Goal: Download file/media

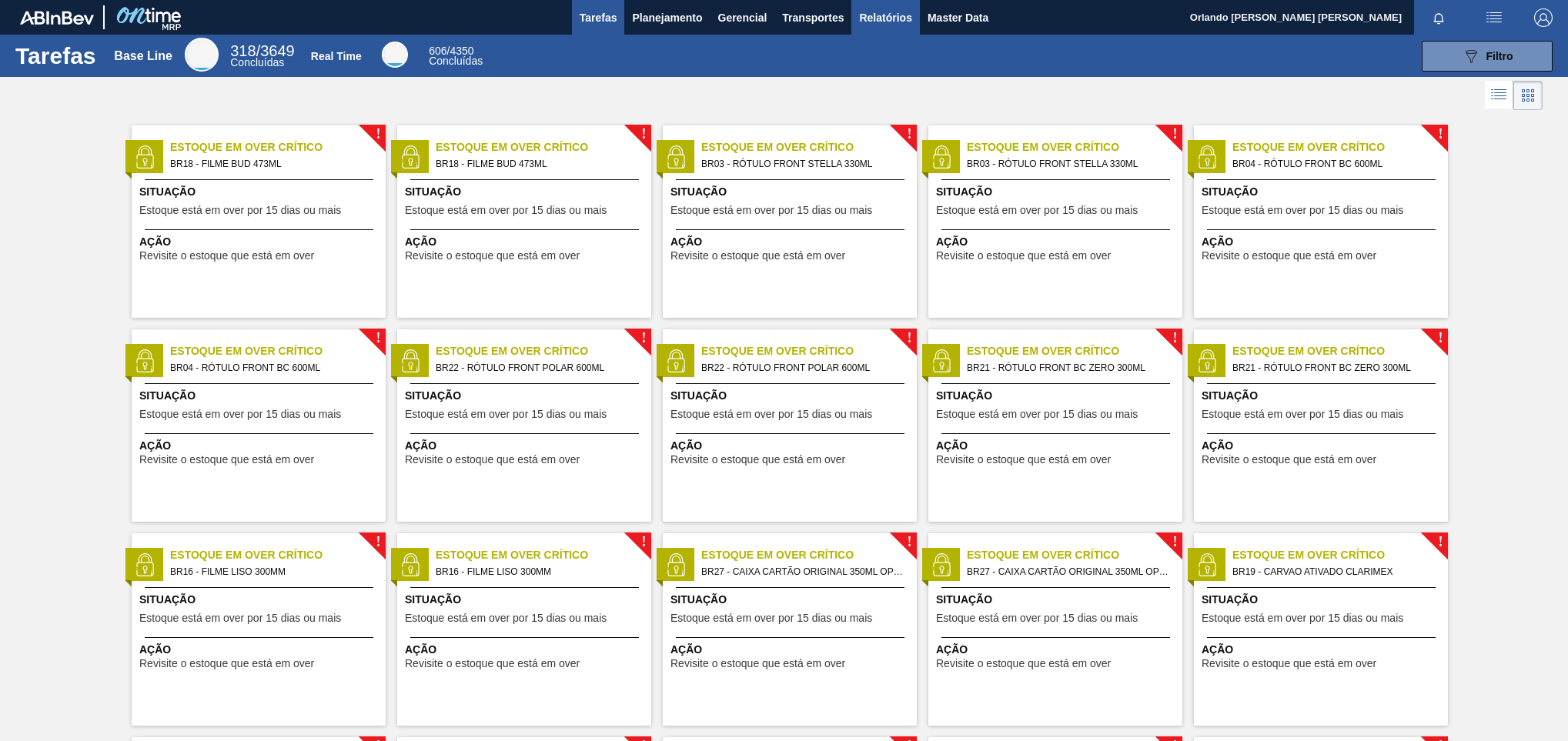
click at [884, 9] on span "Relatórios" at bounding box center [885, 18] width 52 height 19
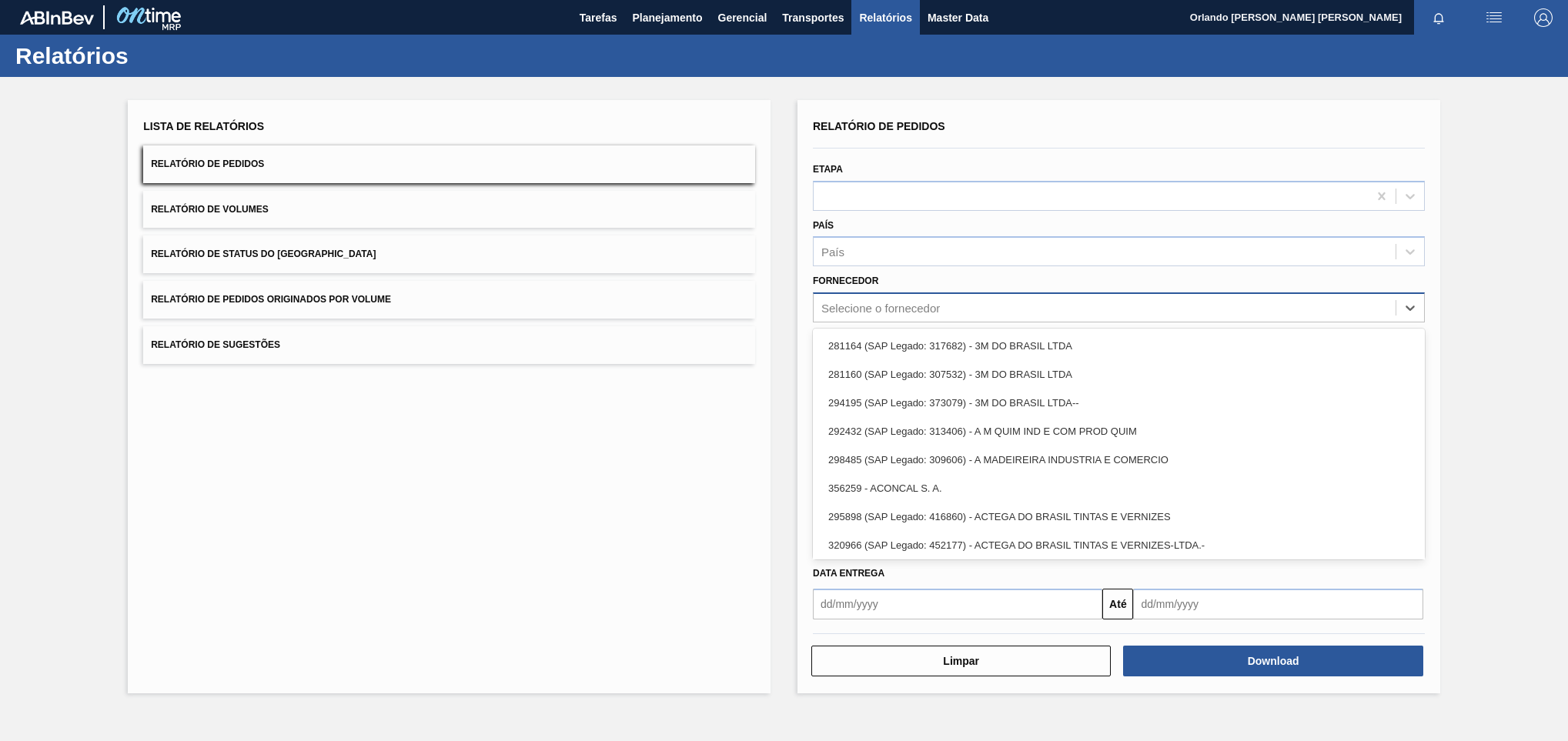
click at [913, 309] on div "Selecione o fornecedor" at bounding box center [880, 308] width 119 height 13
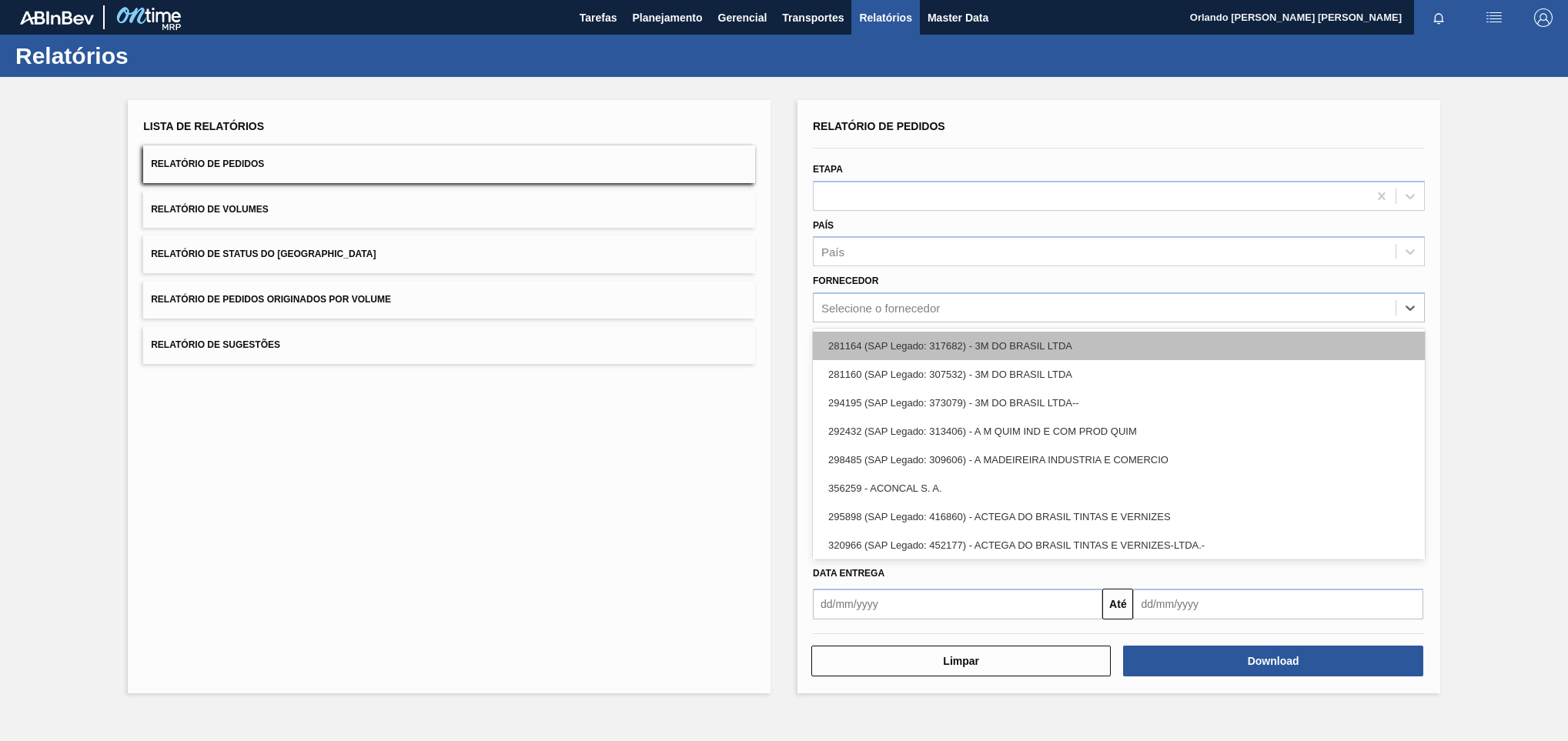
paste input "310098"
type input "310098"
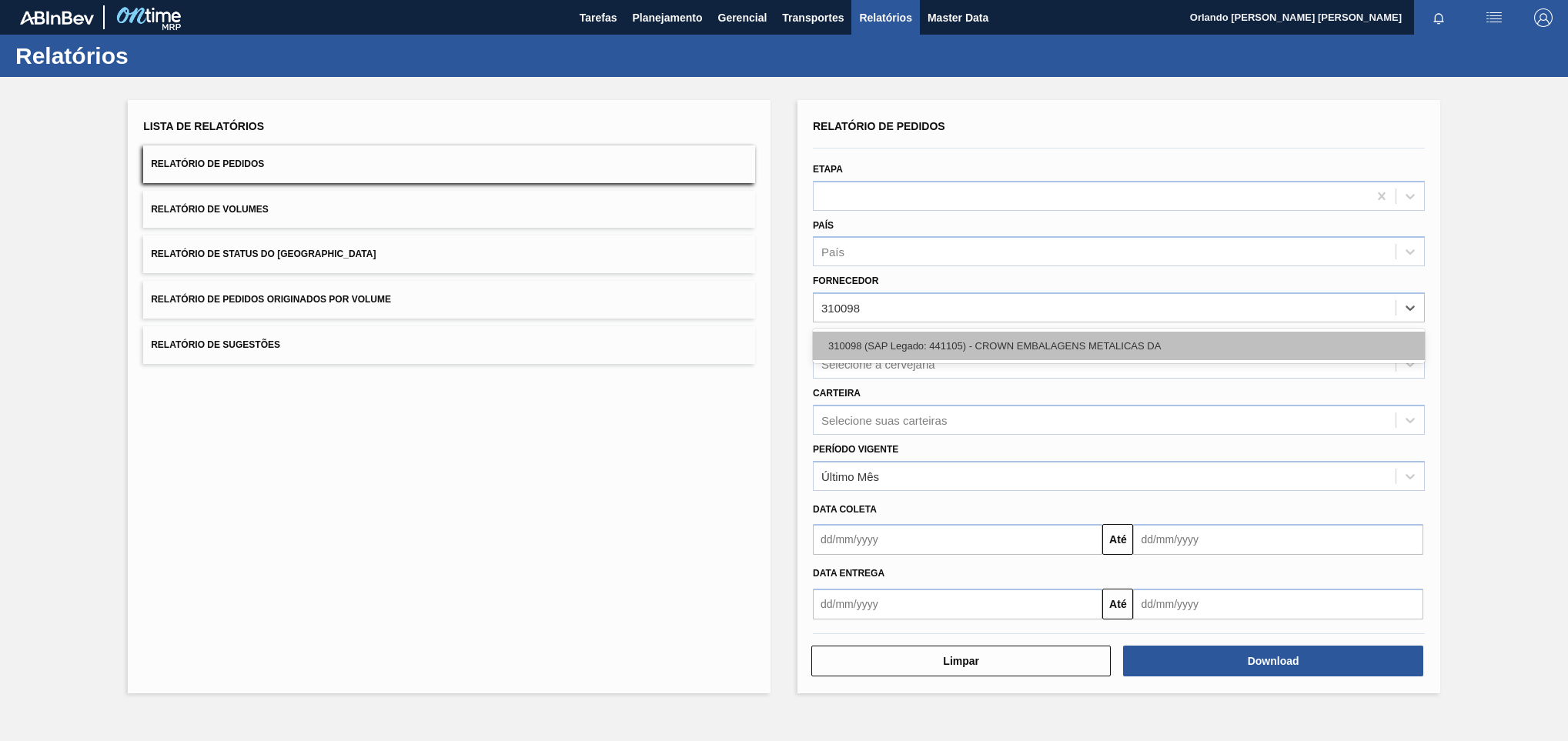
click at [961, 347] on div "310098 (SAP Legado: 441105) - CROWN EMBALAGENS METALICAS DA" at bounding box center [1118, 346] width 612 height 29
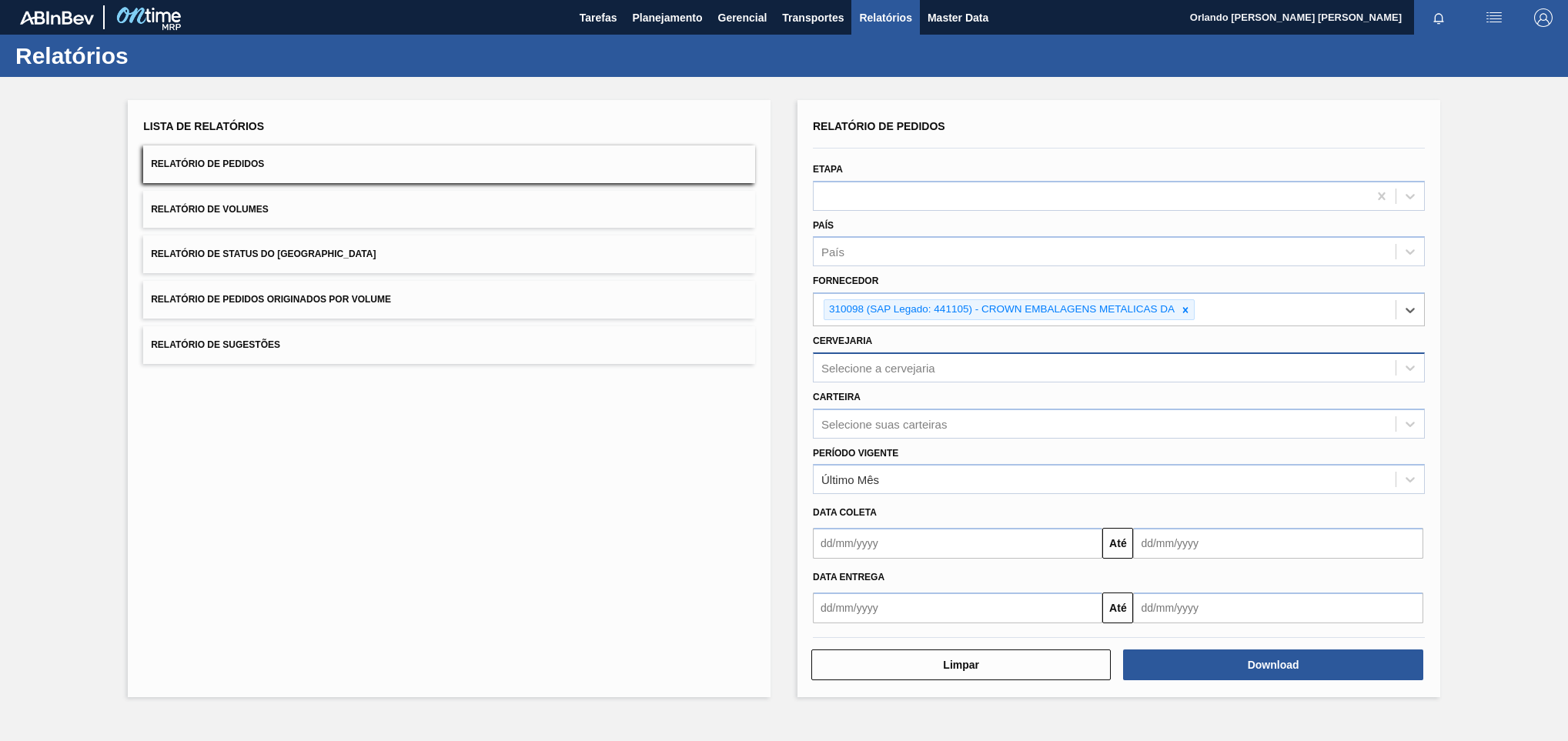
click at [941, 371] on div "Selecione a cervejaria" at bounding box center [1104, 367] width 582 height 22
paste input "BR18"
type input "BR18"
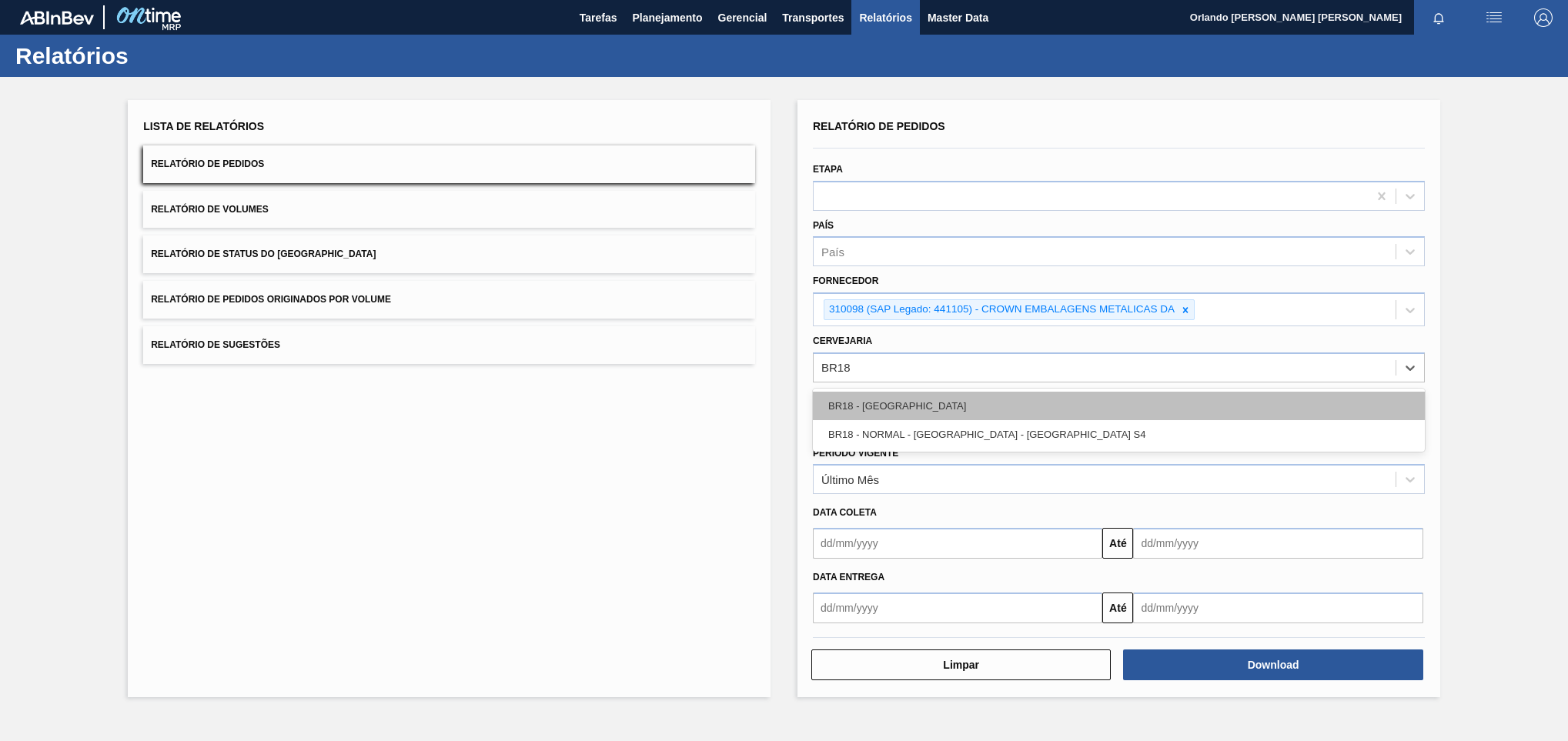
click at [910, 405] on div "BR18 - [GEOGRAPHIC_DATA]" at bounding box center [1118, 405] width 612 height 29
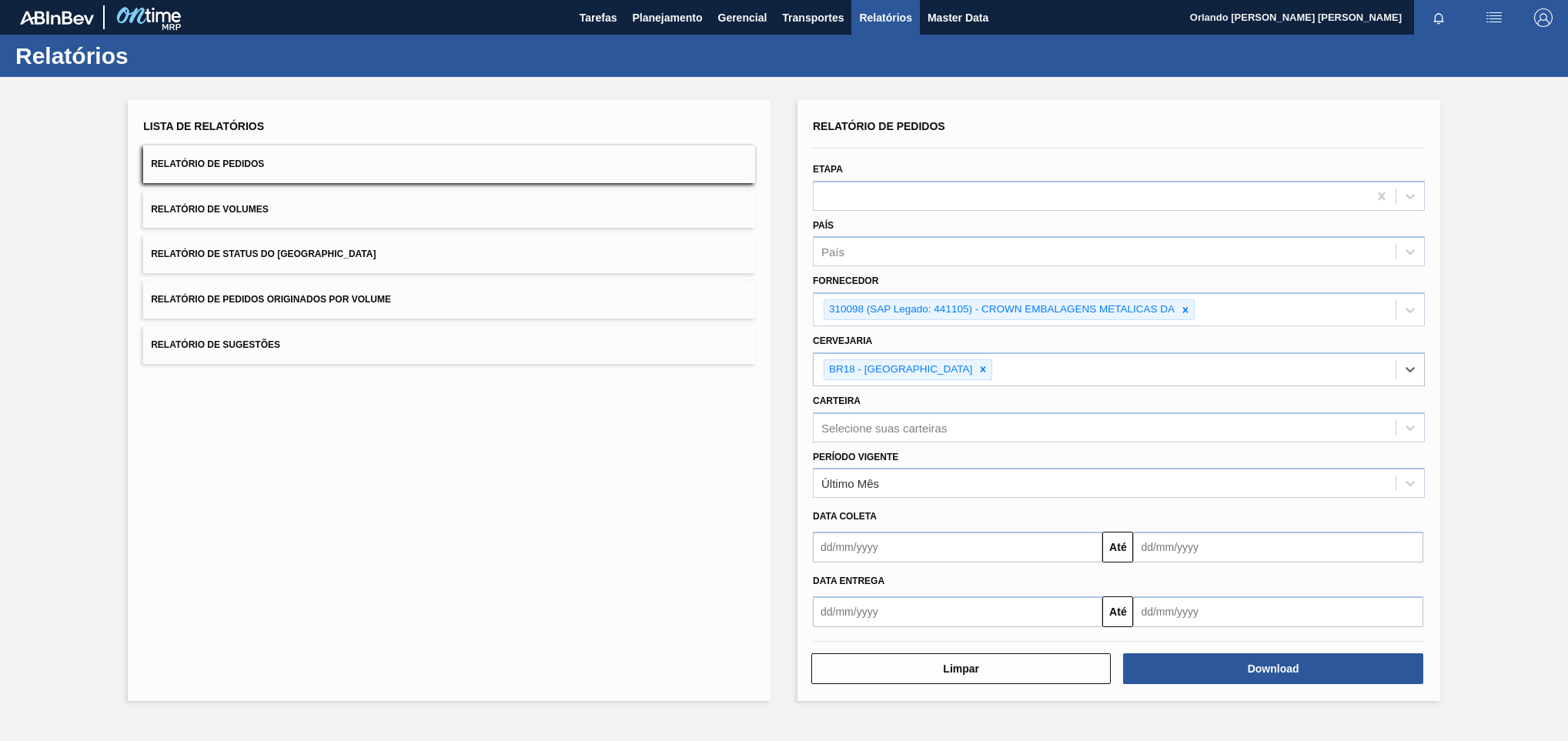
click at [1227, 688] on div "Relatório de Pedidos Etapa País País Fornecedor 310098 (SAP Legado: 441105) - C…" at bounding box center [1118, 400] width 643 height 601
click at [1227, 679] on button "Download" at bounding box center [1273, 669] width 299 height 31
click at [1185, 305] on icon at bounding box center [1185, 310] width 11 height 11
paste input "289877"
type input "289877"
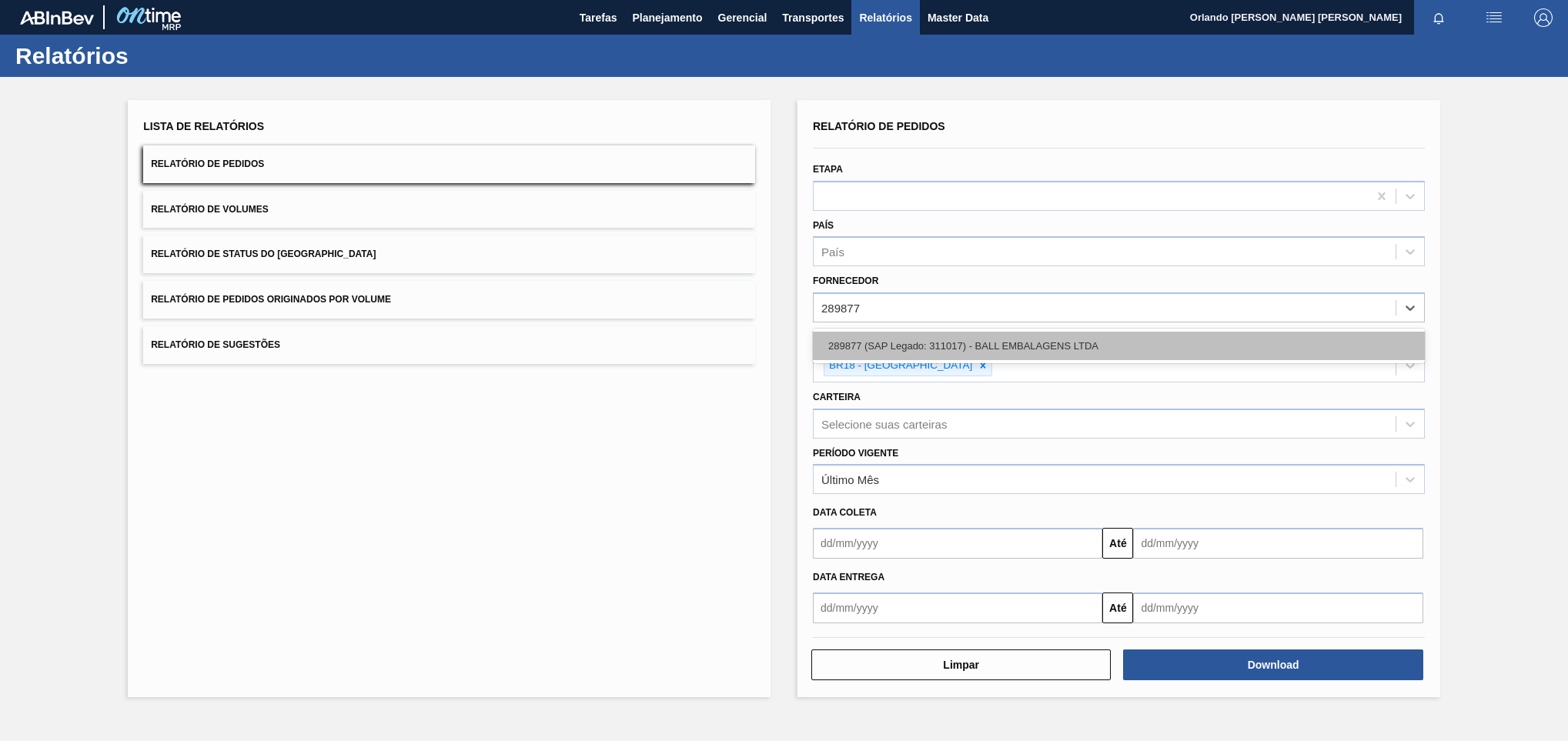
click at [952, 338] on div "289877 (SAP Legado: 311017) - BALL EMBALAGENS LTDA" at bounding box center [1118, 346] width 612 height 29
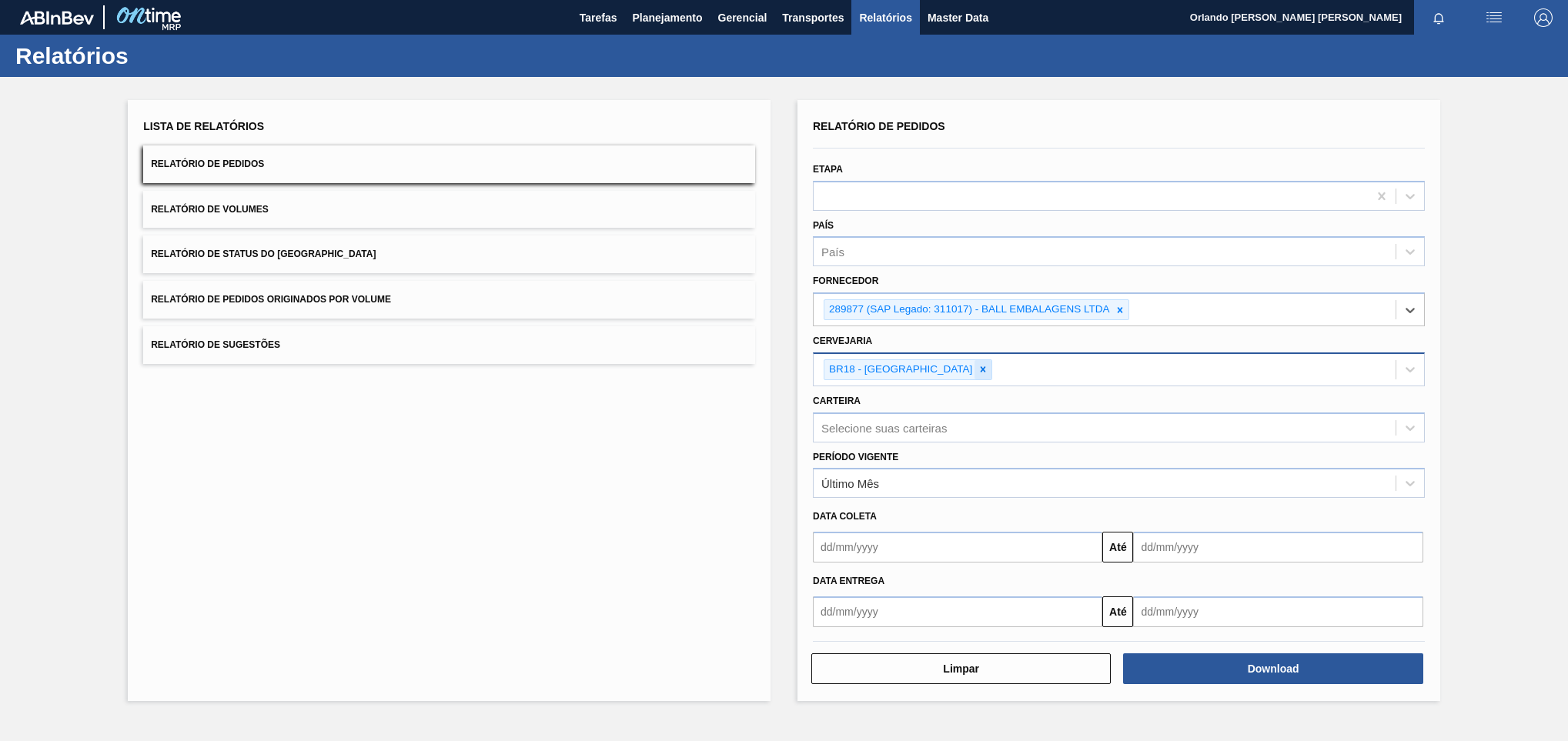
click at [974, 370] on div at bounding box center [983, 369] width 17 height 19
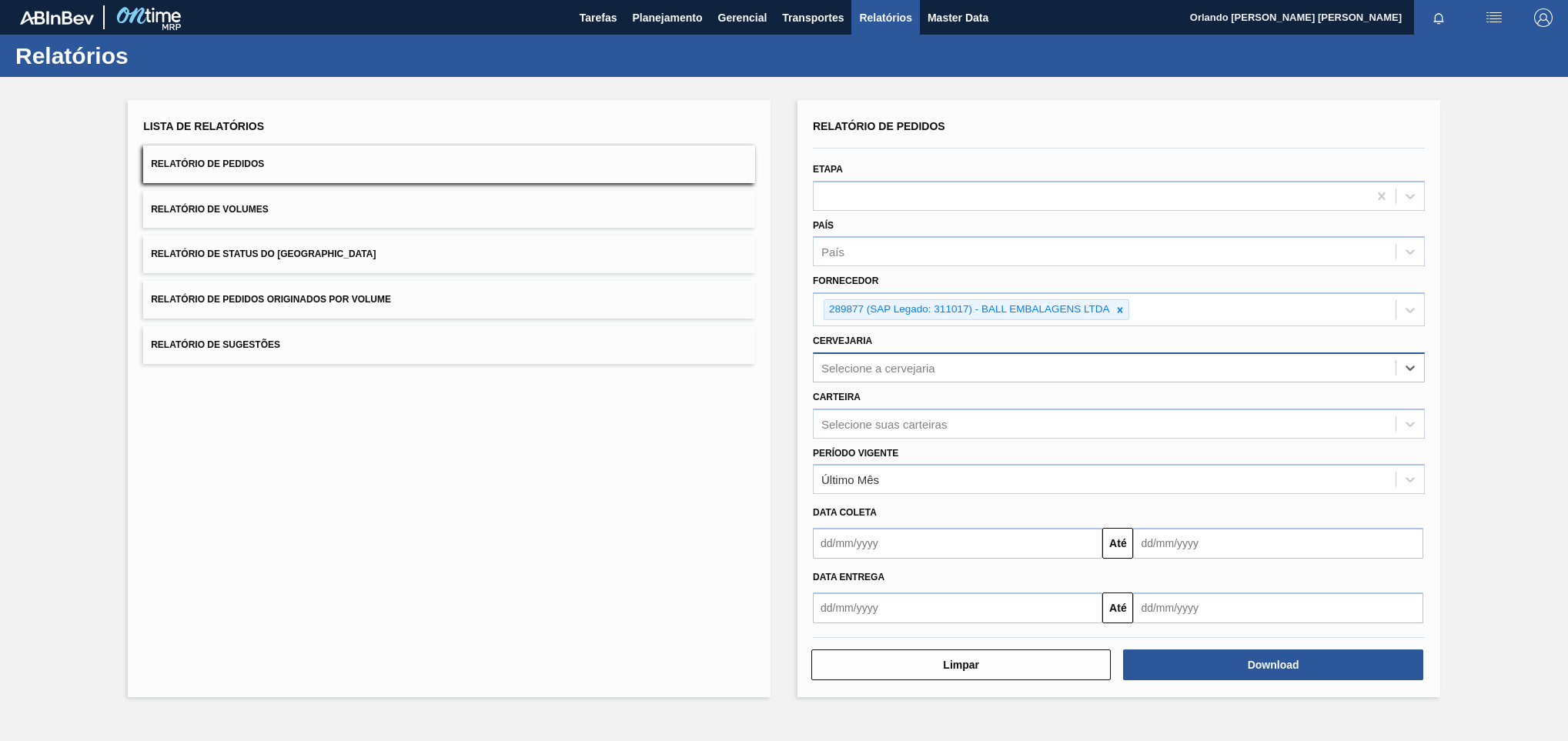
paste input "BR19"
type input "BR19"
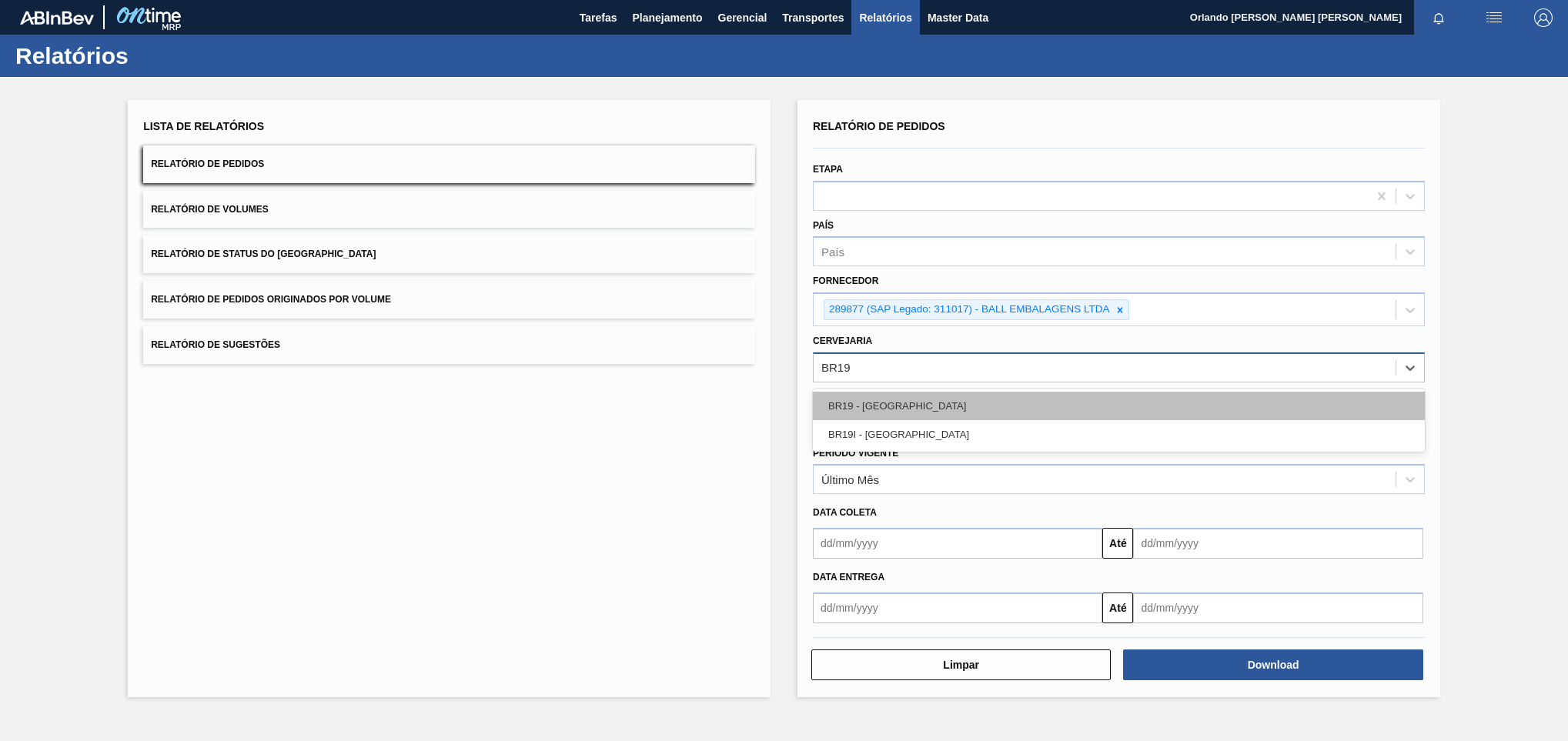
click at [1004, 419] on div "BR19 - [GEOGRAPHIC_DATA]" at bounding box center [1118, 405] width 612 height 29
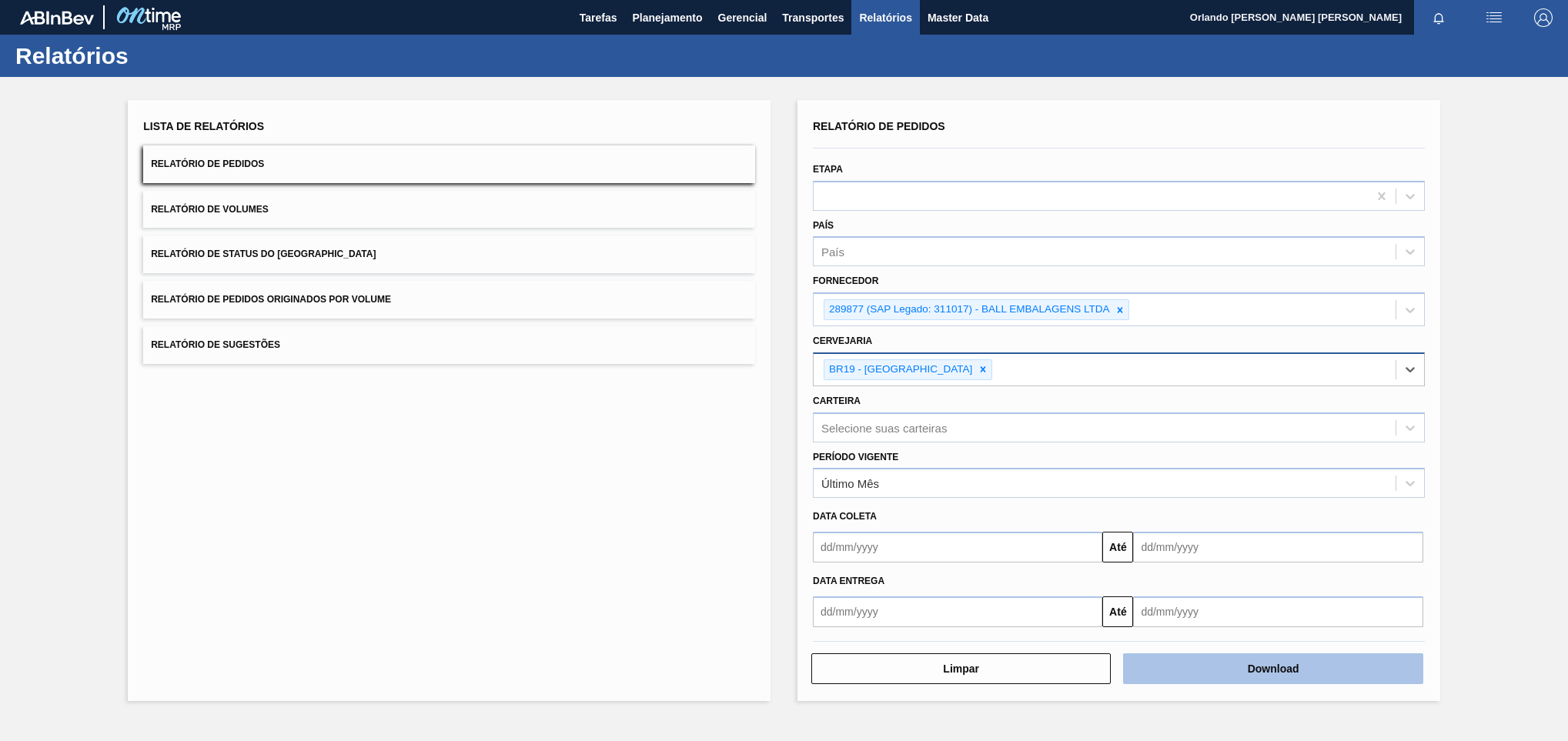
click at [1303, 667] on button "Download" at bounding box center [1273, 669] width 299 height 31
click at [1114, 308] on icon at bounding box center [1120, 310] width 11 height 11
paste input "289877"
type input "289877"
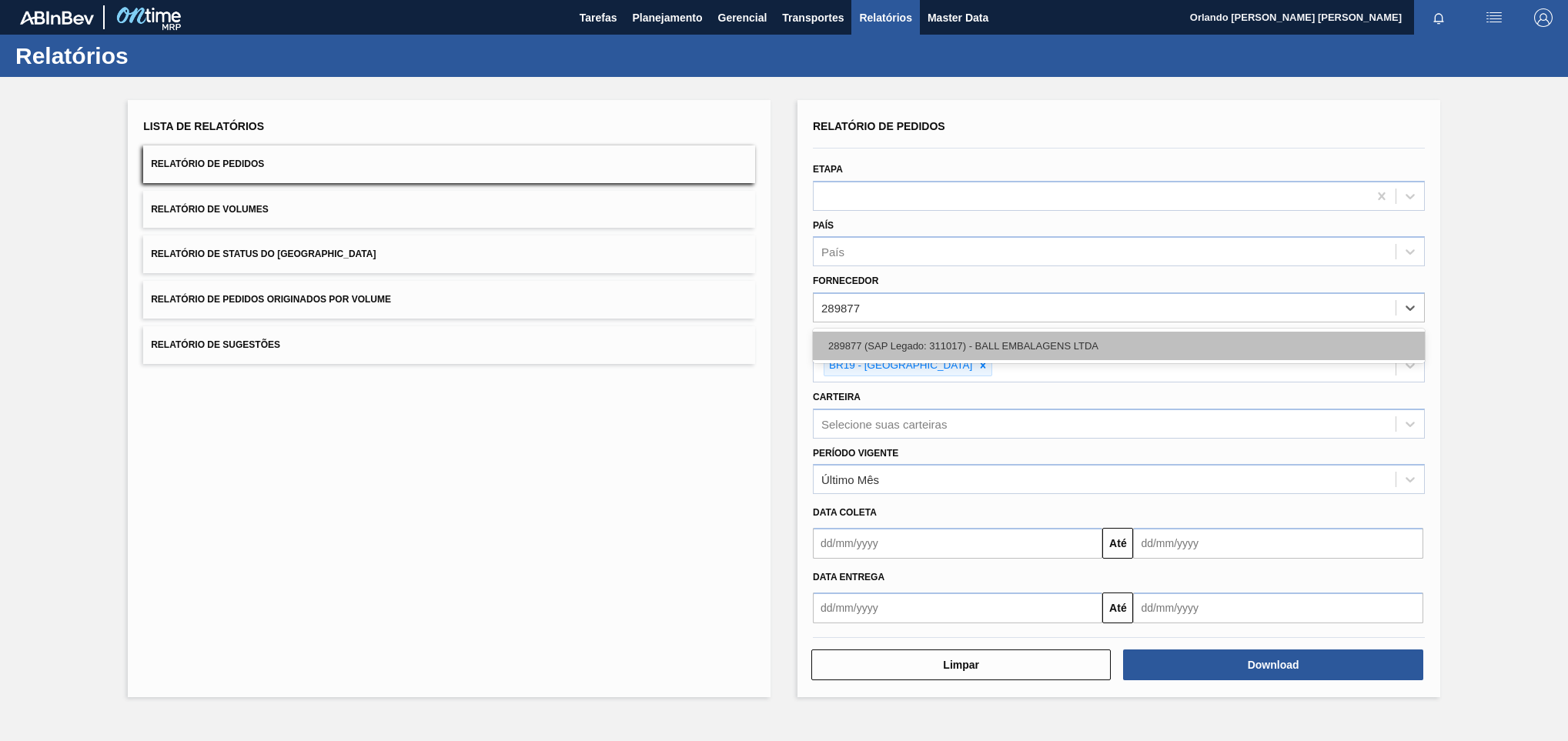
click at [871, 347] on div "289877 (SAP Legado: 311017) - BALL EMBALAGENS LTDA" at bounding box center [1118, 346] width 612 height 29
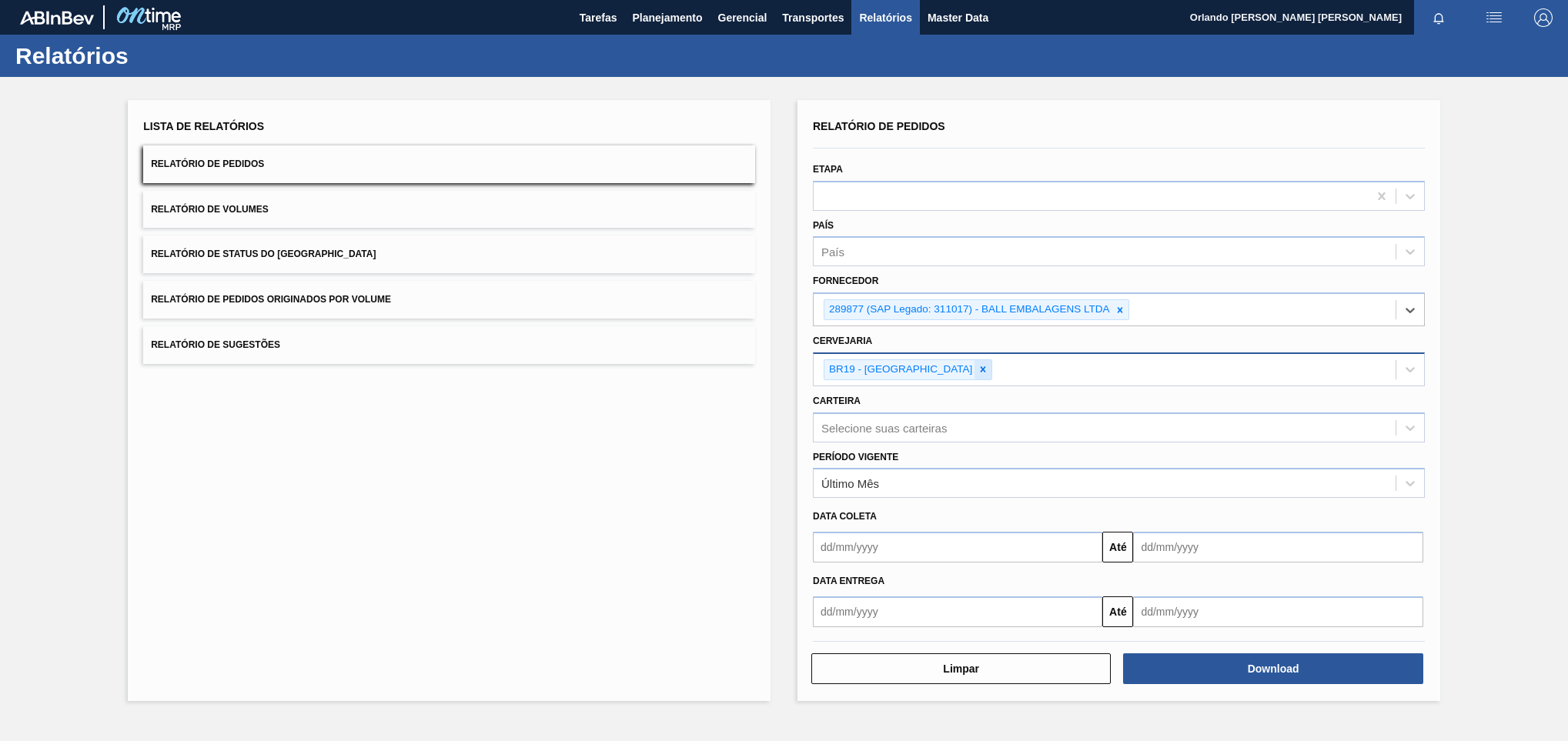
click at [977, 370] on icon at bounding box center [983, 369] width 11 height 11
paste input "BR13"
type input "BR13"
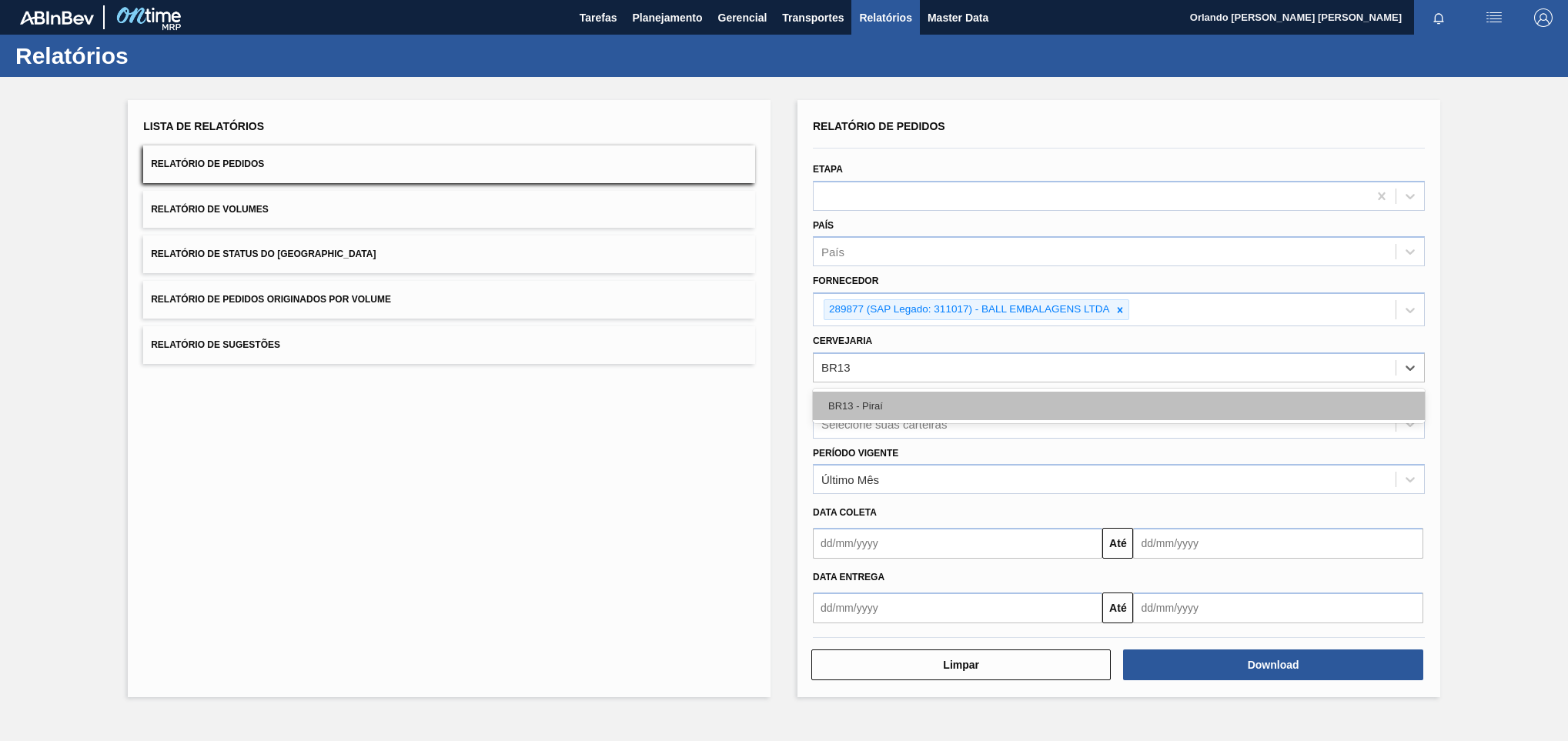
click at [905, 409] on div "BR13 - Piraí" at bounding box center [1118, 405] width 612 height 29
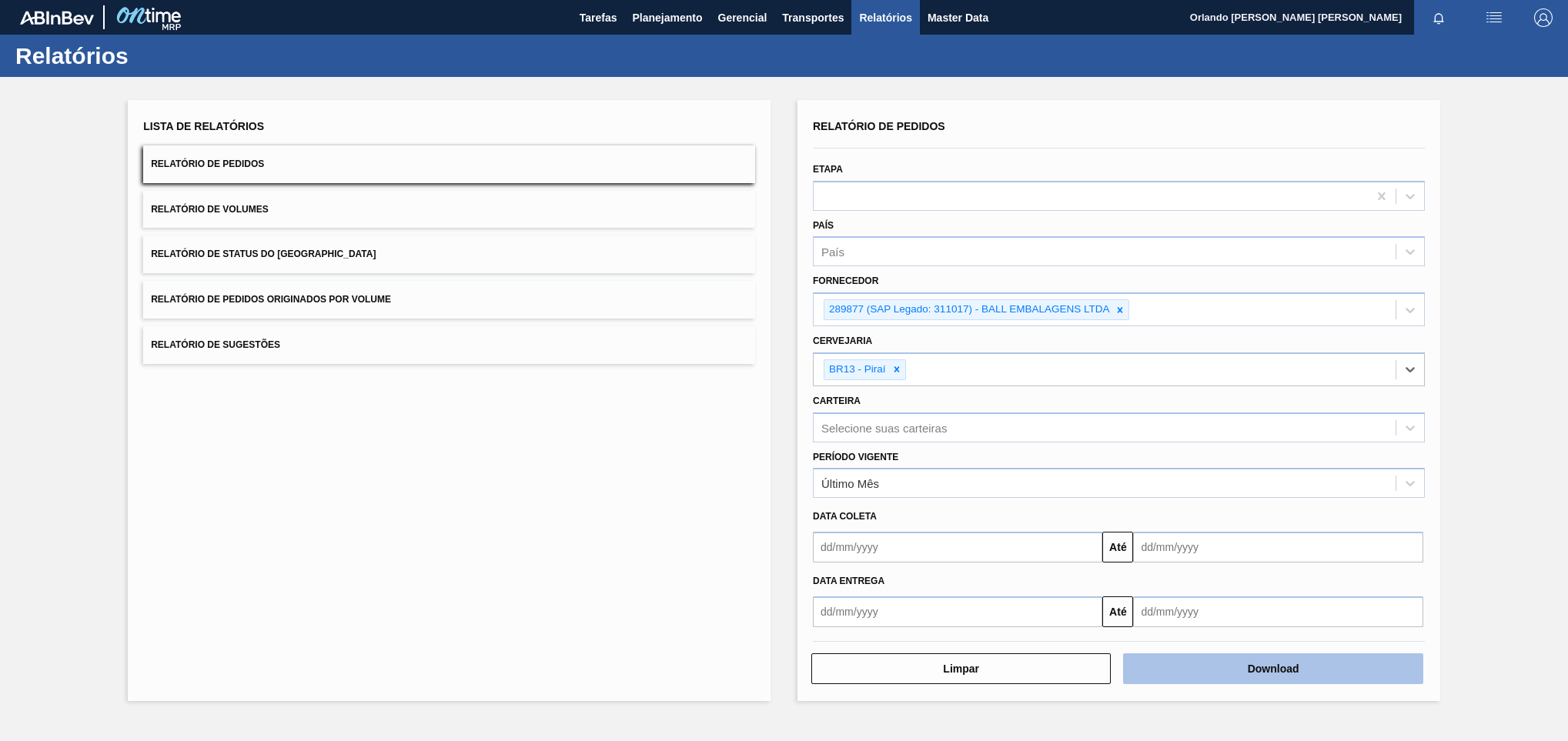
click at [1192, 665] on button "Download" at bounding box center [1273, 669] width 299 height 31
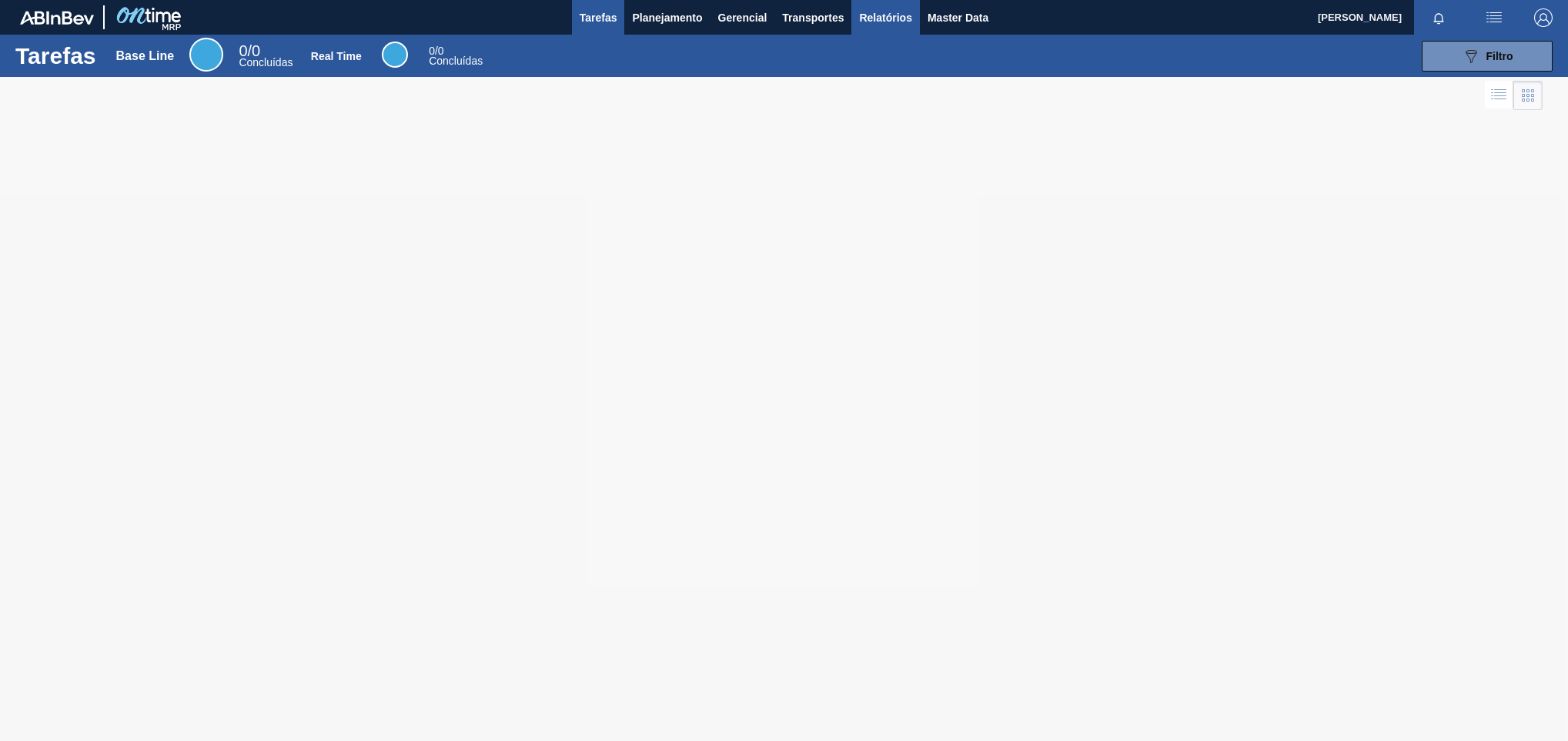
click at [877, 24] on span "Relatórios" at bounding box center [885, 18] width 52 height 19
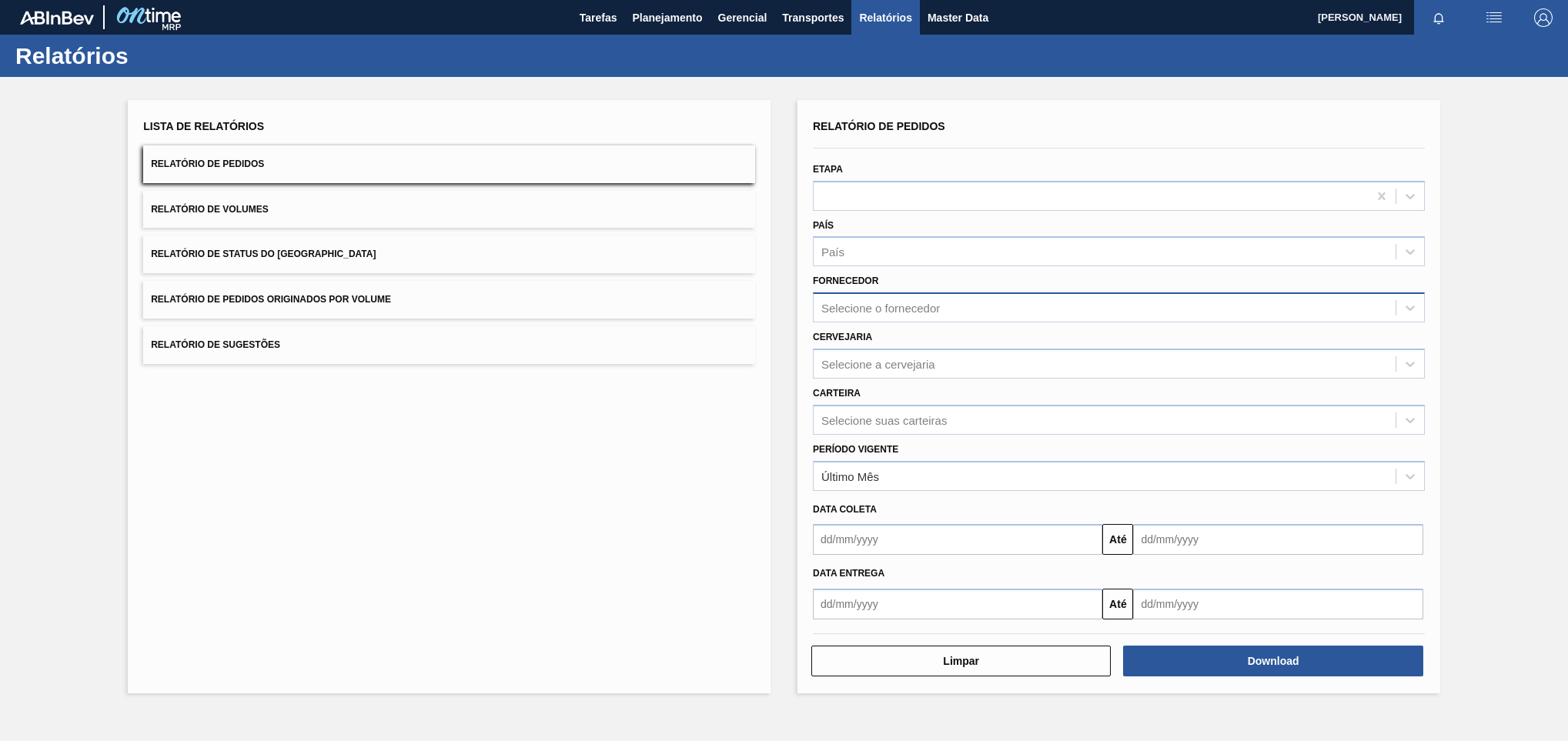
click at [892, 314] on div "Selecione o fornecedor" at bounding box center [1104, 308] width 582 height 22
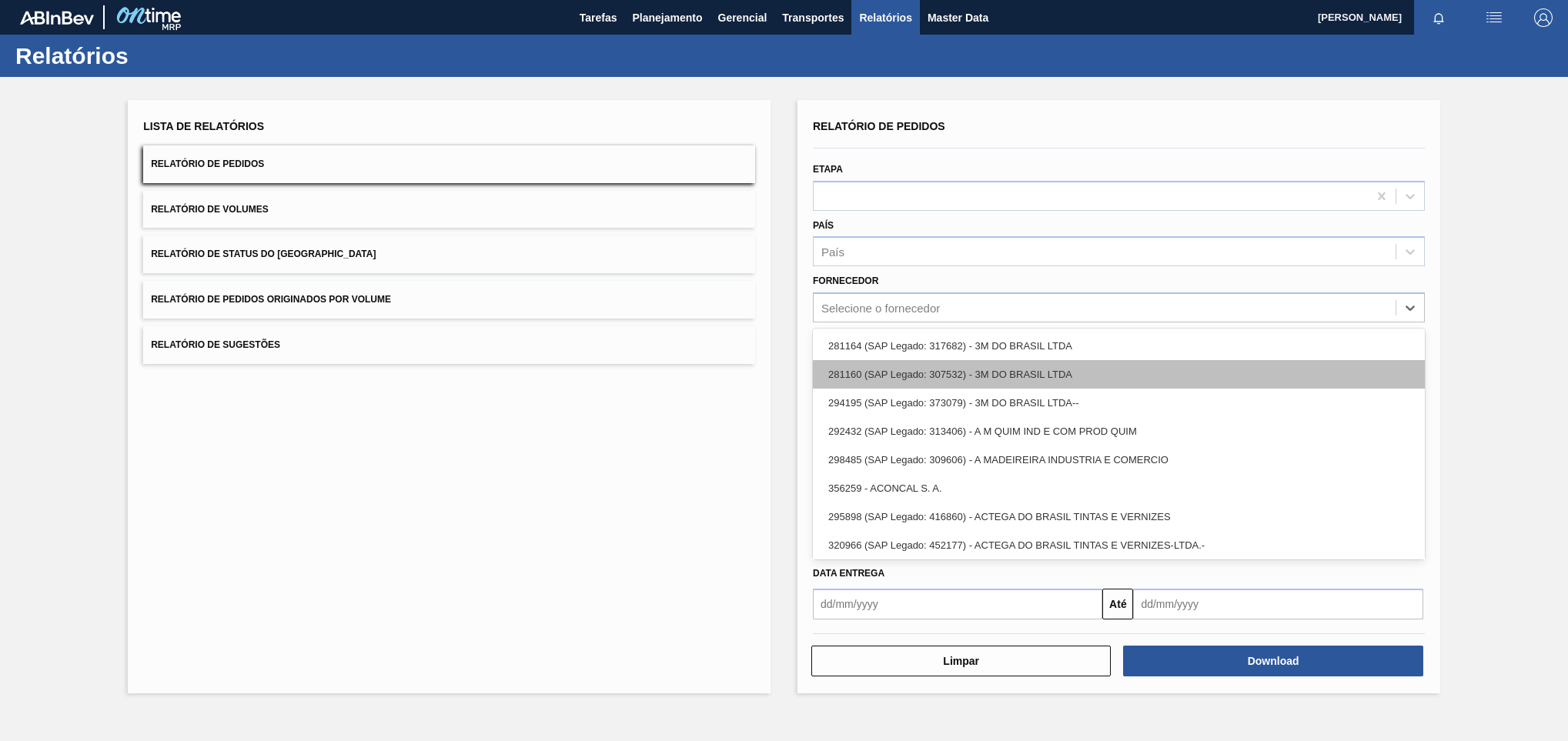
paste input "30034228"
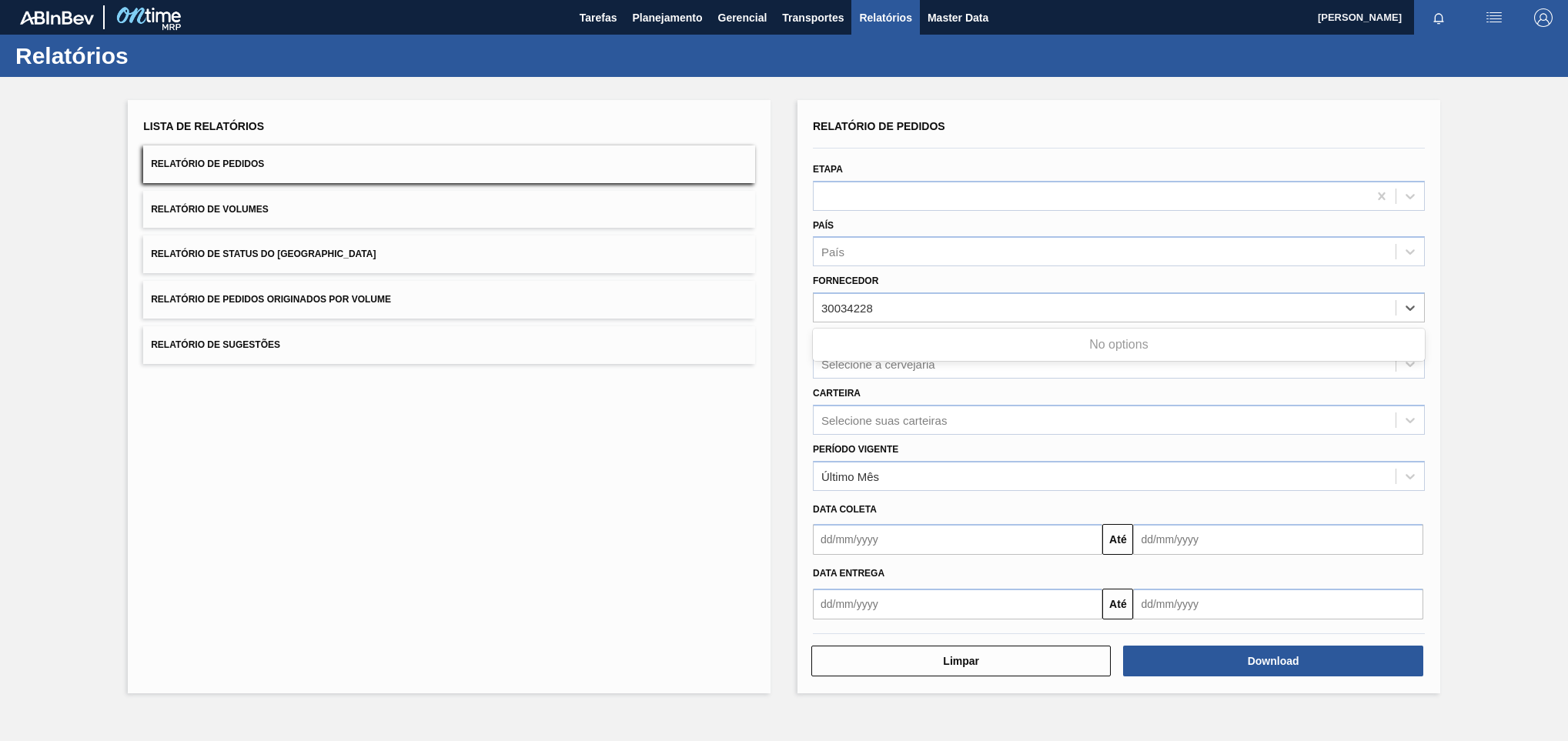
type input "30034228"
click at [858, 310] on div "Selecione o fornecedor" at bounding box center [880, 308] width 119 height 13
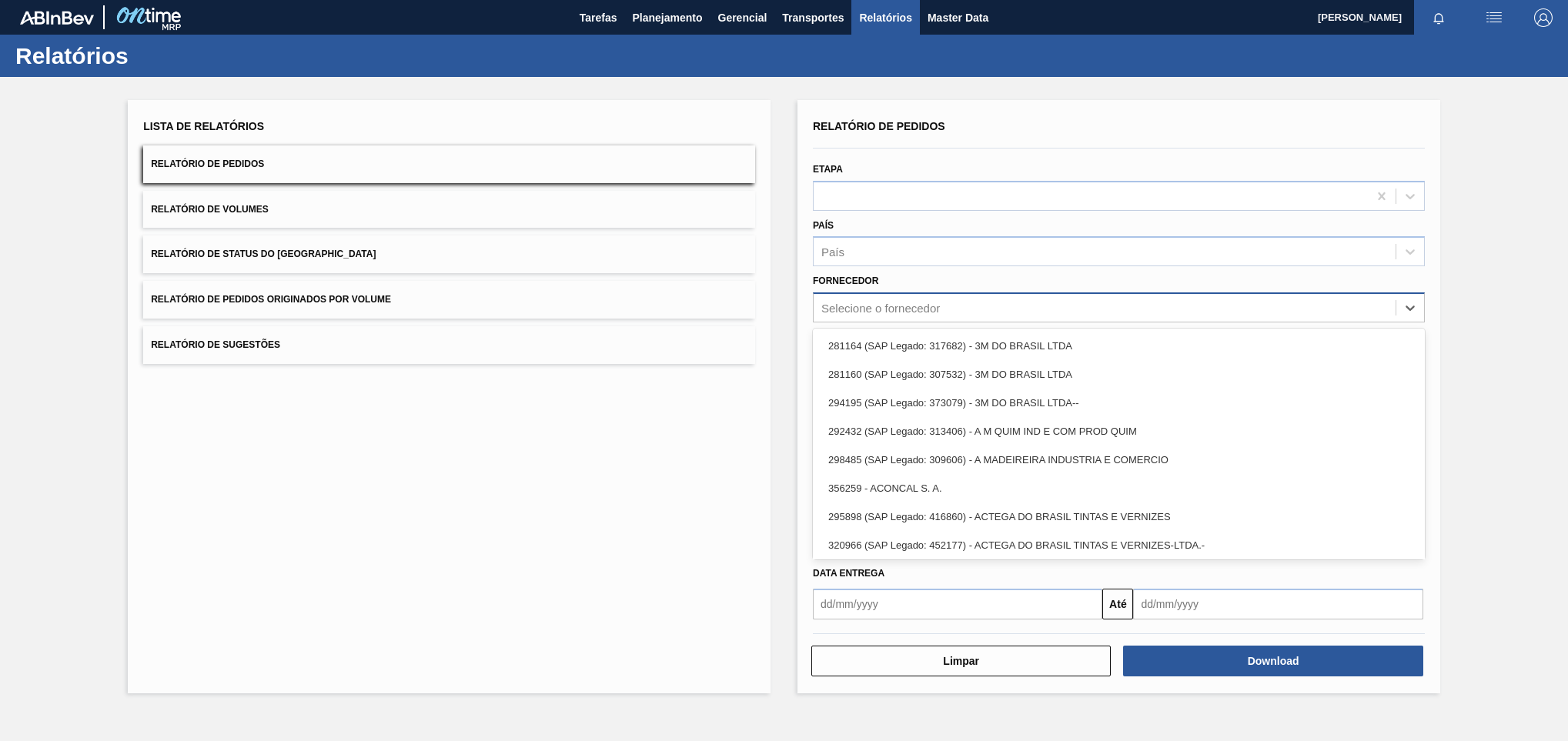
paste input "307331"
type input "307331"
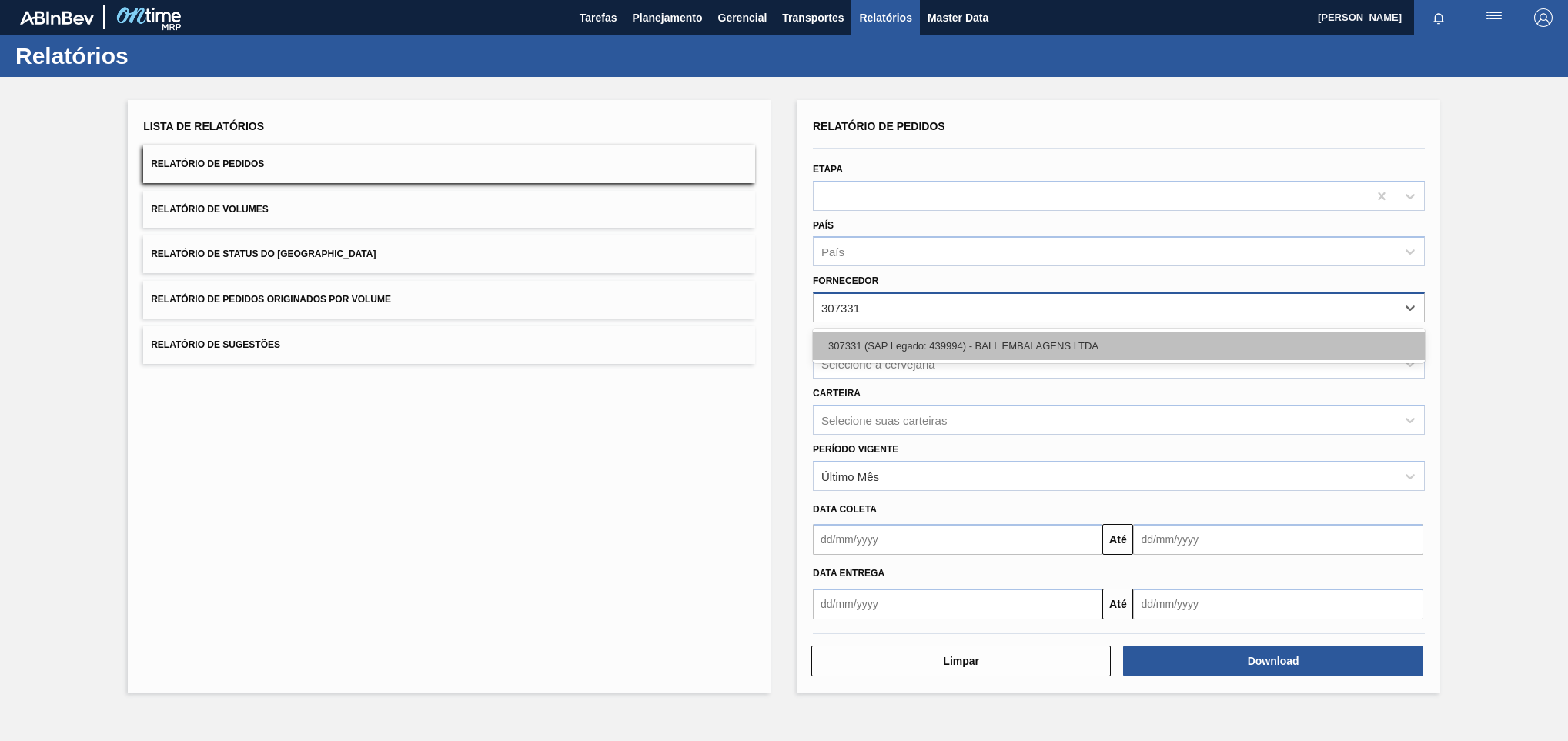
click at [860, 354] on div "307331 (SAP Legado: 439994) - BALL EMBALAGENS LTDA" at bounding box center [1118, 346] width 612 height 29
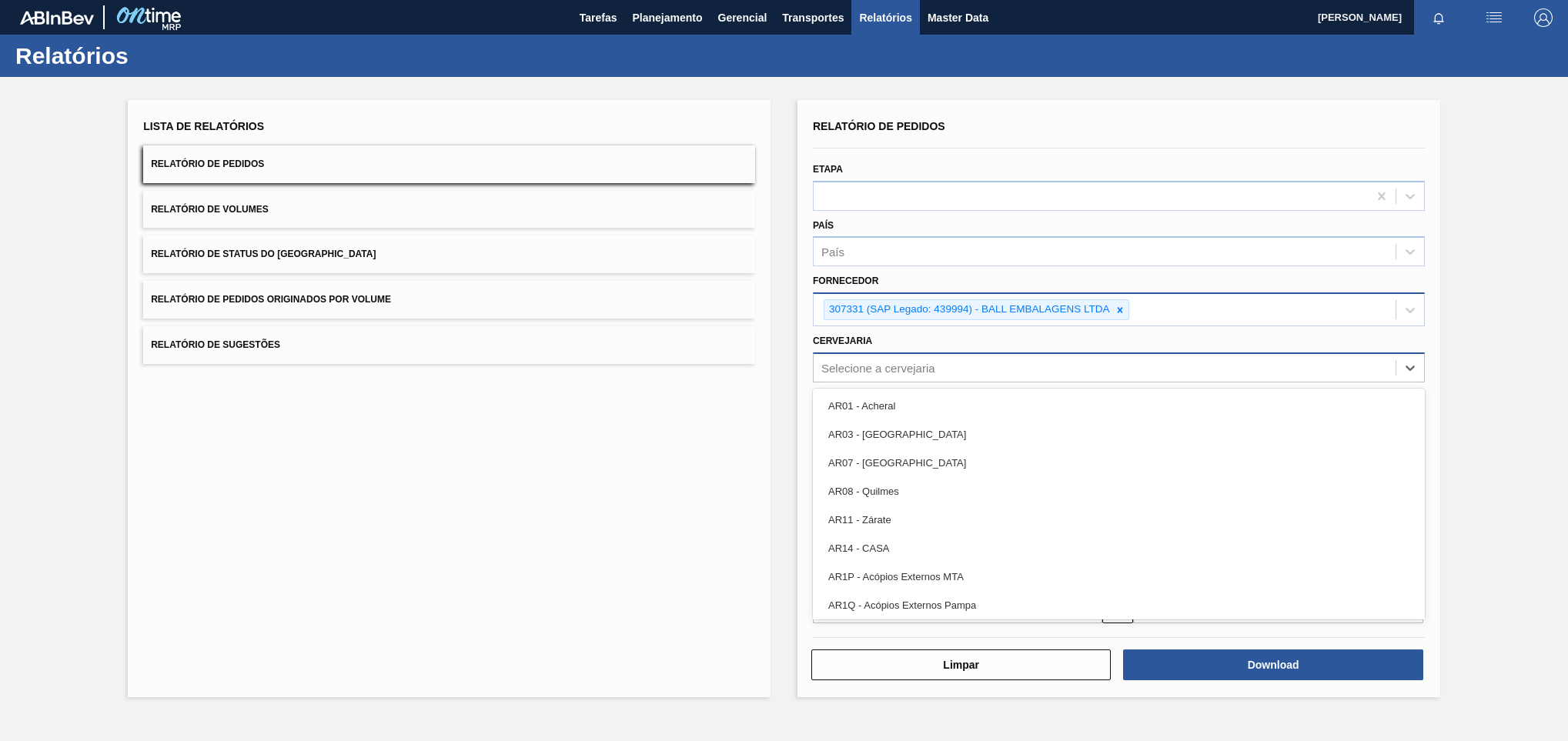
click at [862, 363] on div "Selecione a cervejaria" at bounding box center [878, 367] width 114 height 13
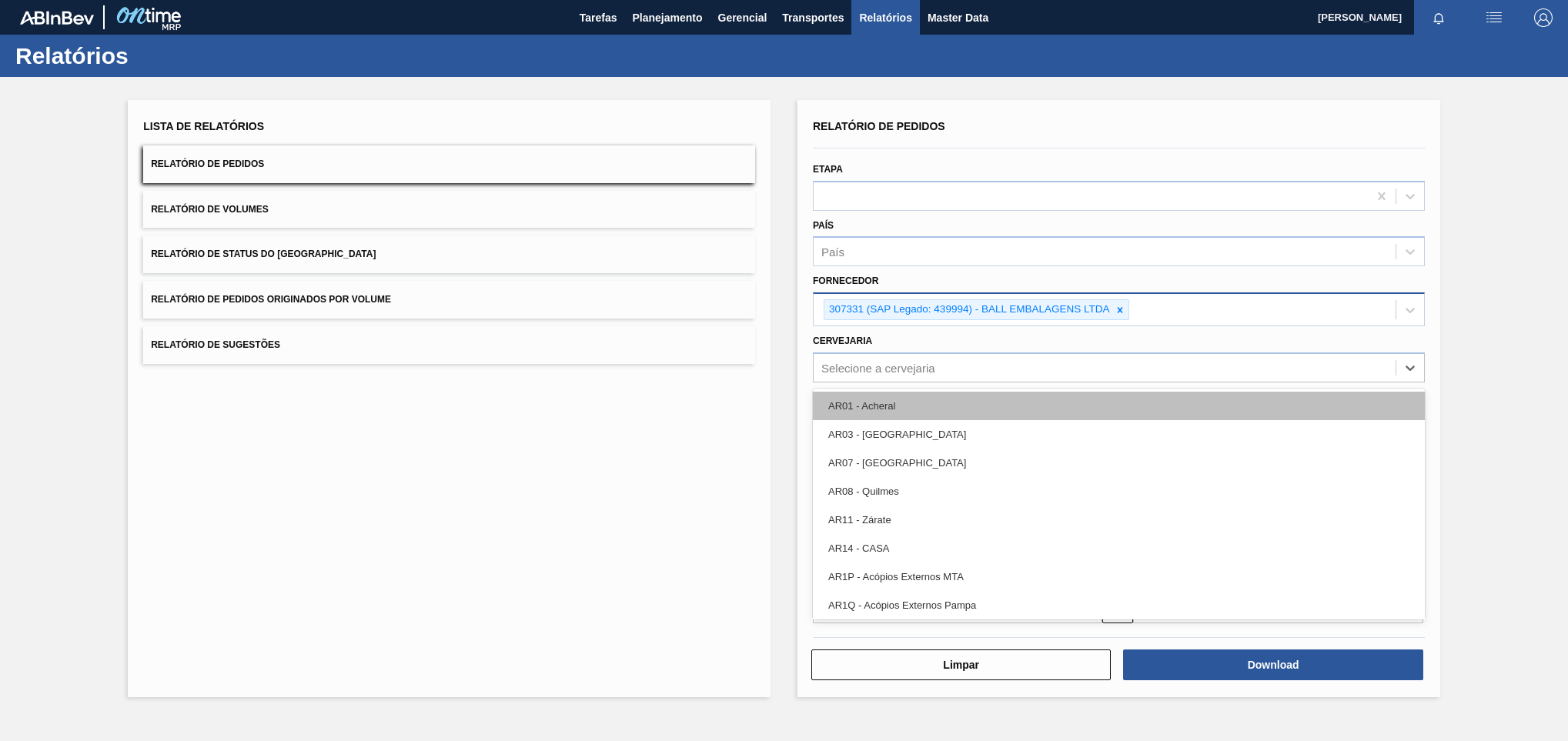
paste input "BR26"
type input "BR26"
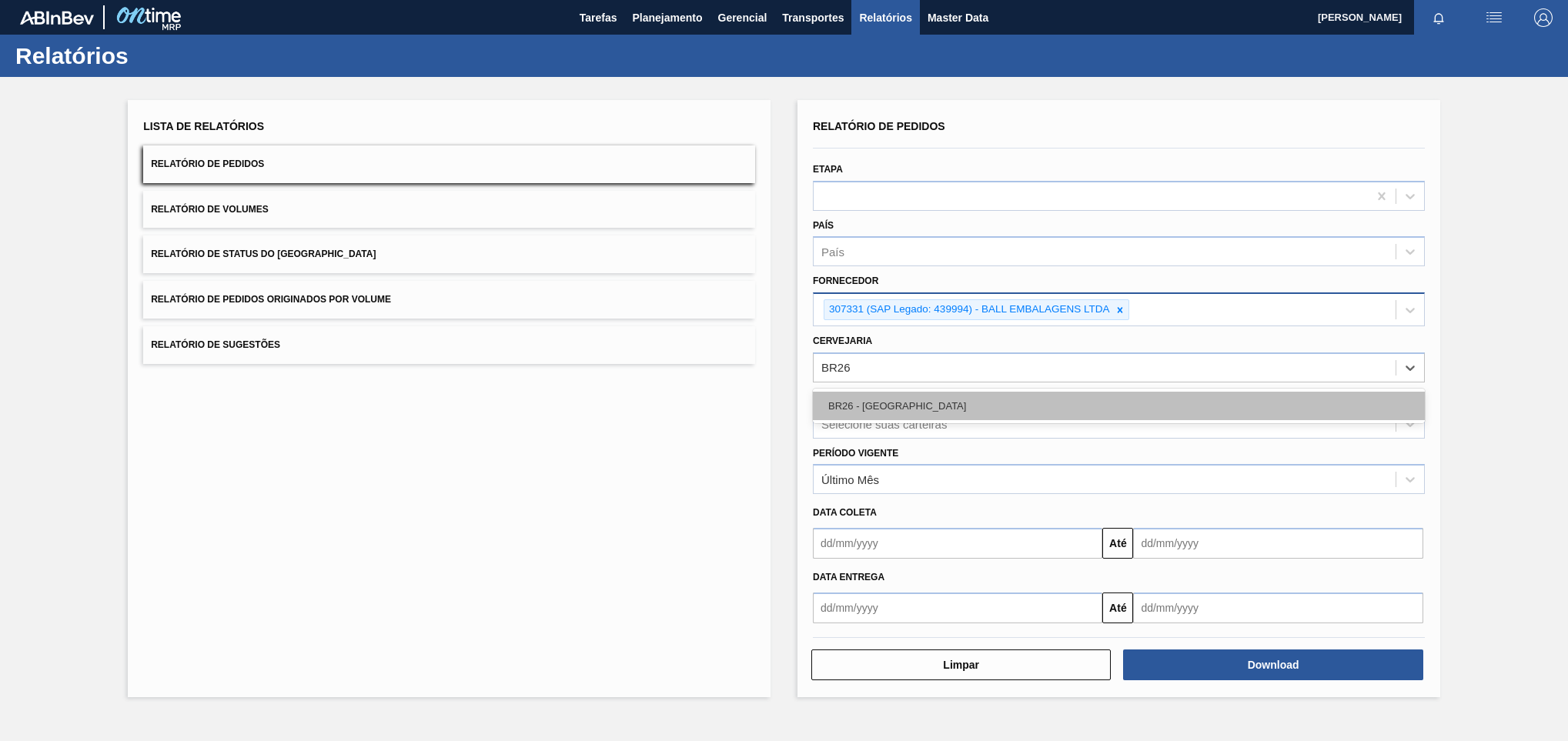
click at [877, 402] on div "BR26 - [GEOGRAPHIC_DATA]" at bounding box center [1118, 405] width 612 height 29
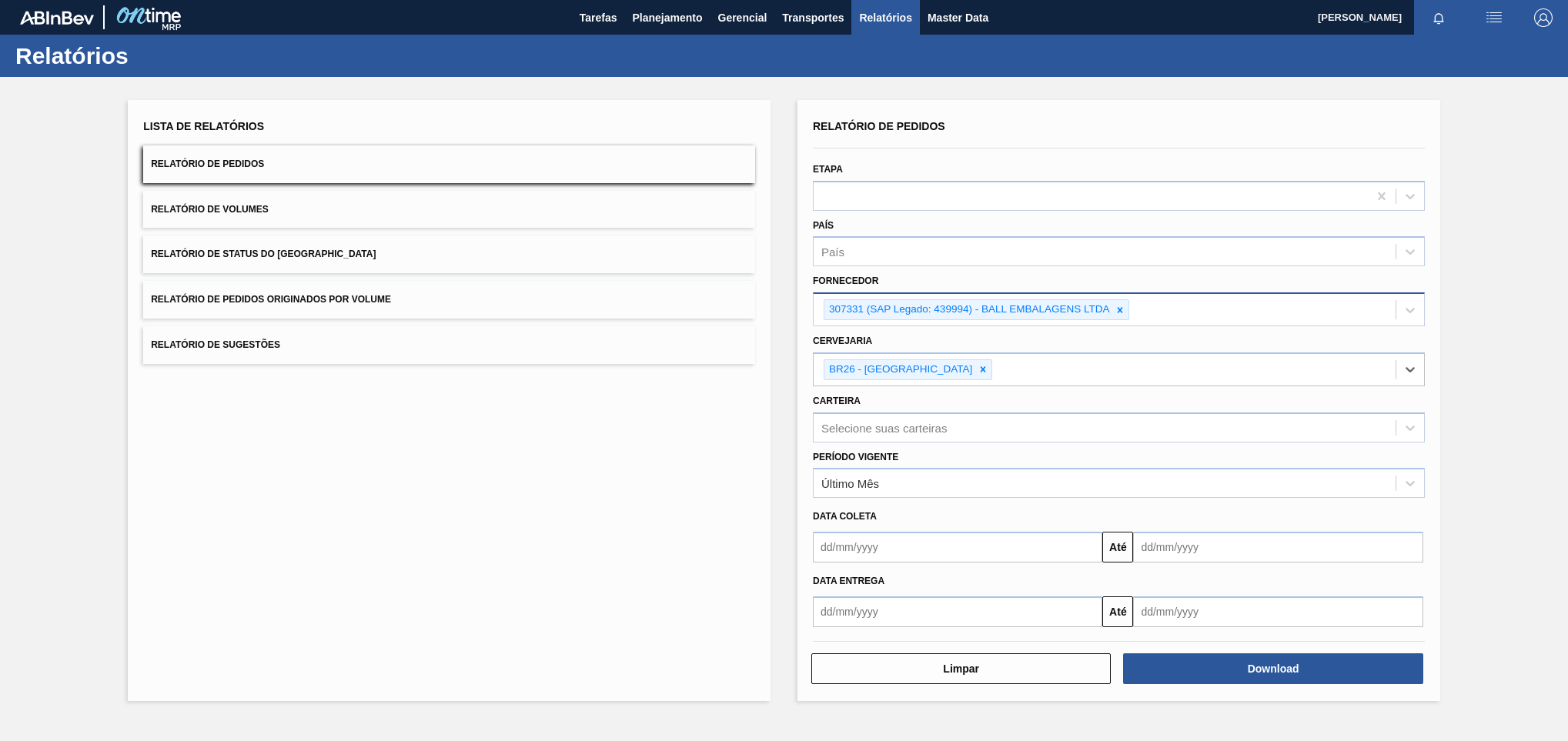
click at [656, 444] on div "Lista de Relatórios Relatório de Pedidos Relatório de Volumes Relatório de Stat…" at bounding box center [449, 400] width 643 height 601
click at [1169, 667] on button "Download" at bounding box center [1273, 669] width 299 height 31
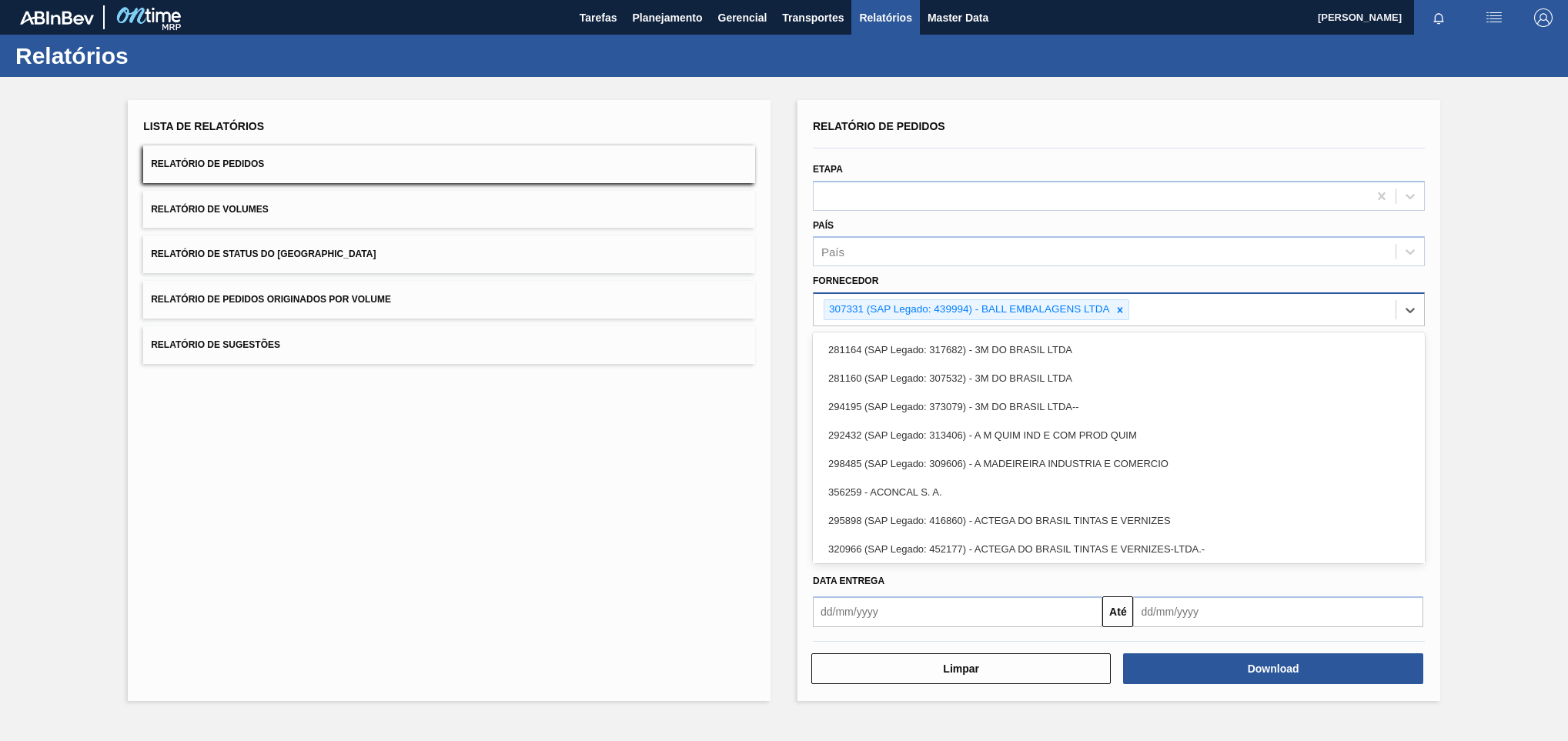
click at [1110, 308] on div "307331 (SAP Legado: 439994) - BALL EMBALAGENS LTDA" at bounding box center [968, 309] width 287 height 19
click at [1123, 305] on icon at bounding box center [1120, 310] width 11 height 11
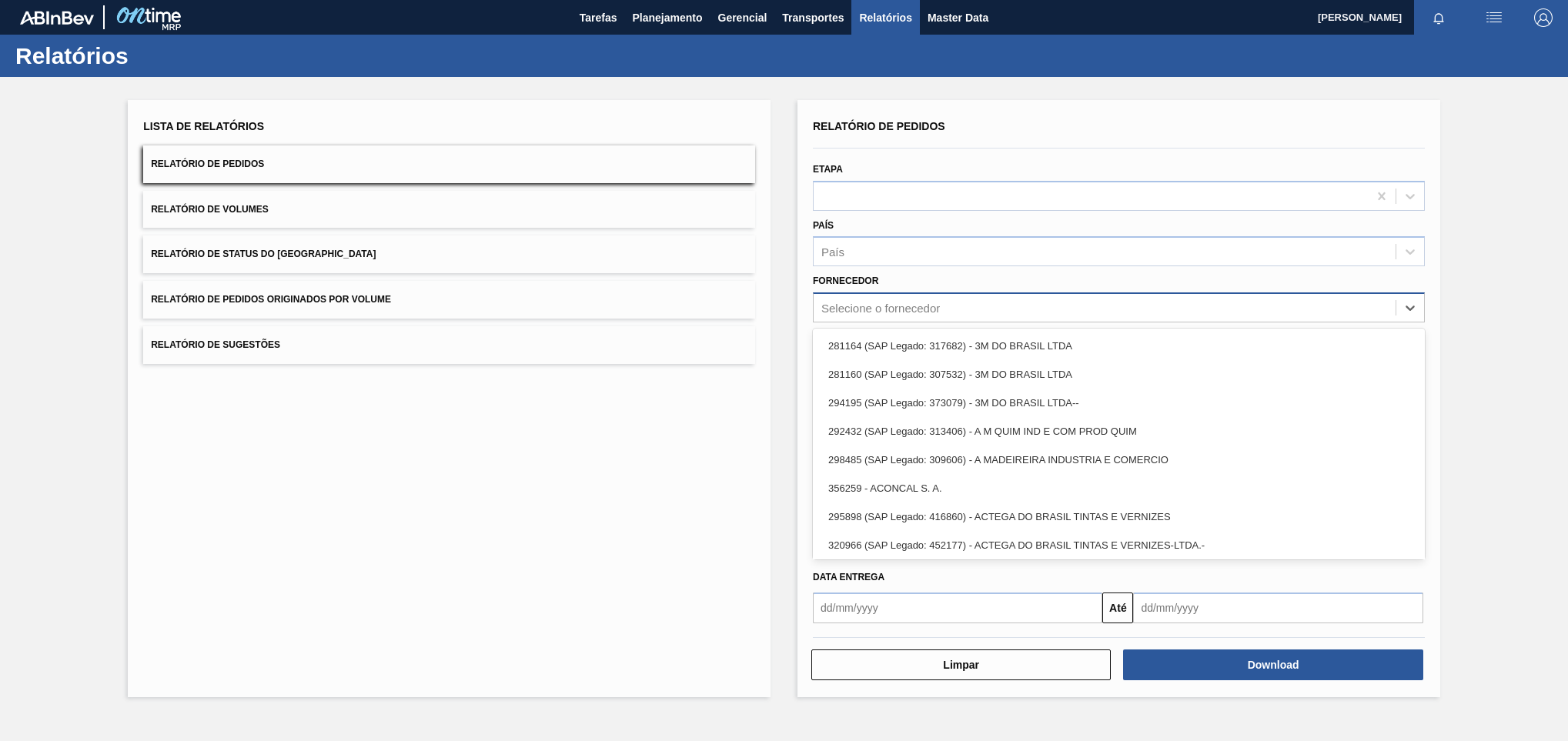
paste input "30034228"
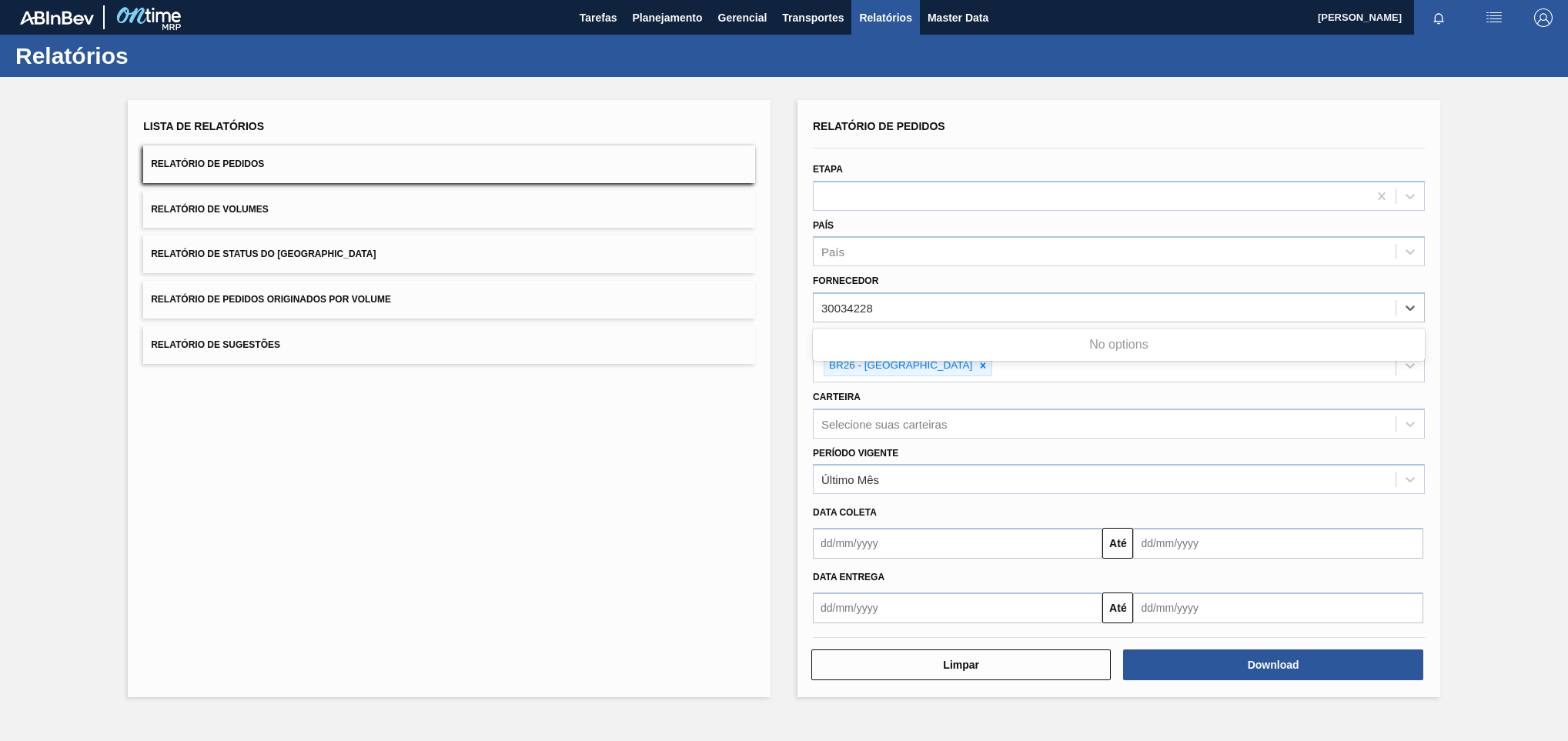
type input "30034228"
paste input "307331"
type input "307331"
click at [974, 358] on div at bounding box center [983, 365] width 17 height 19
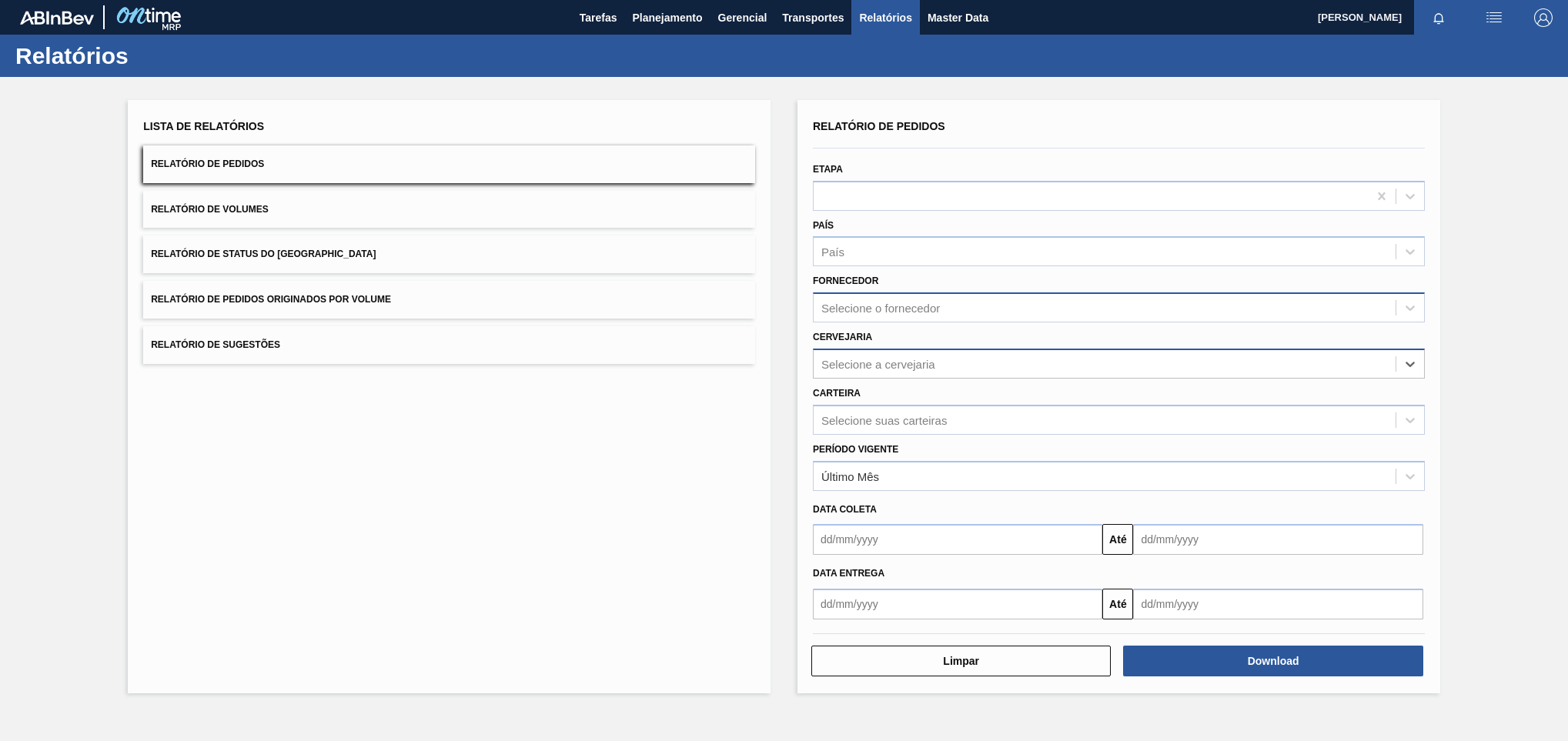
paste input "BR26"
type input "BR26"
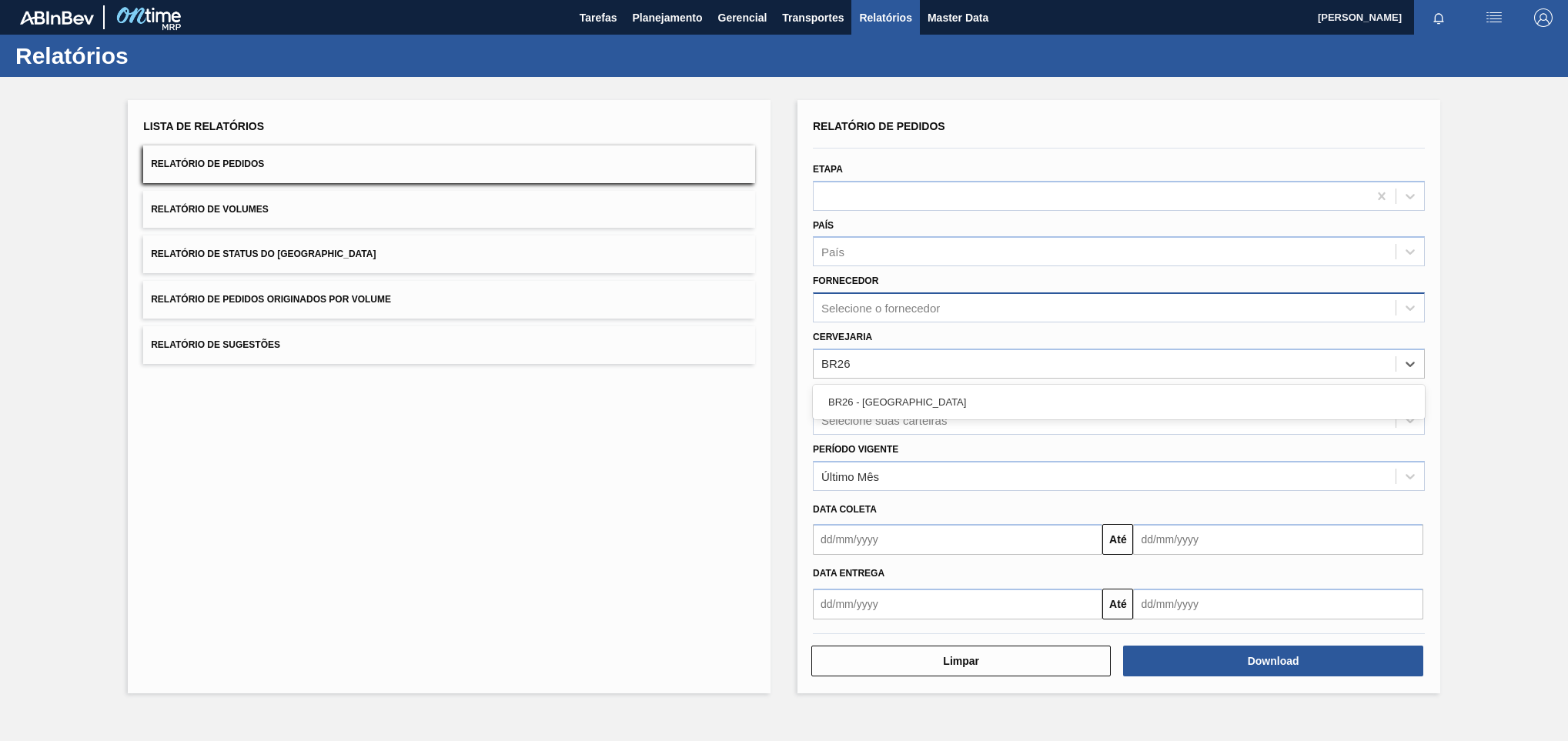
click at [887, 407] on div "BR26 - [GEOGRAPHIC_DATA]" at bounding box center [1118, 402] width 612 height 29
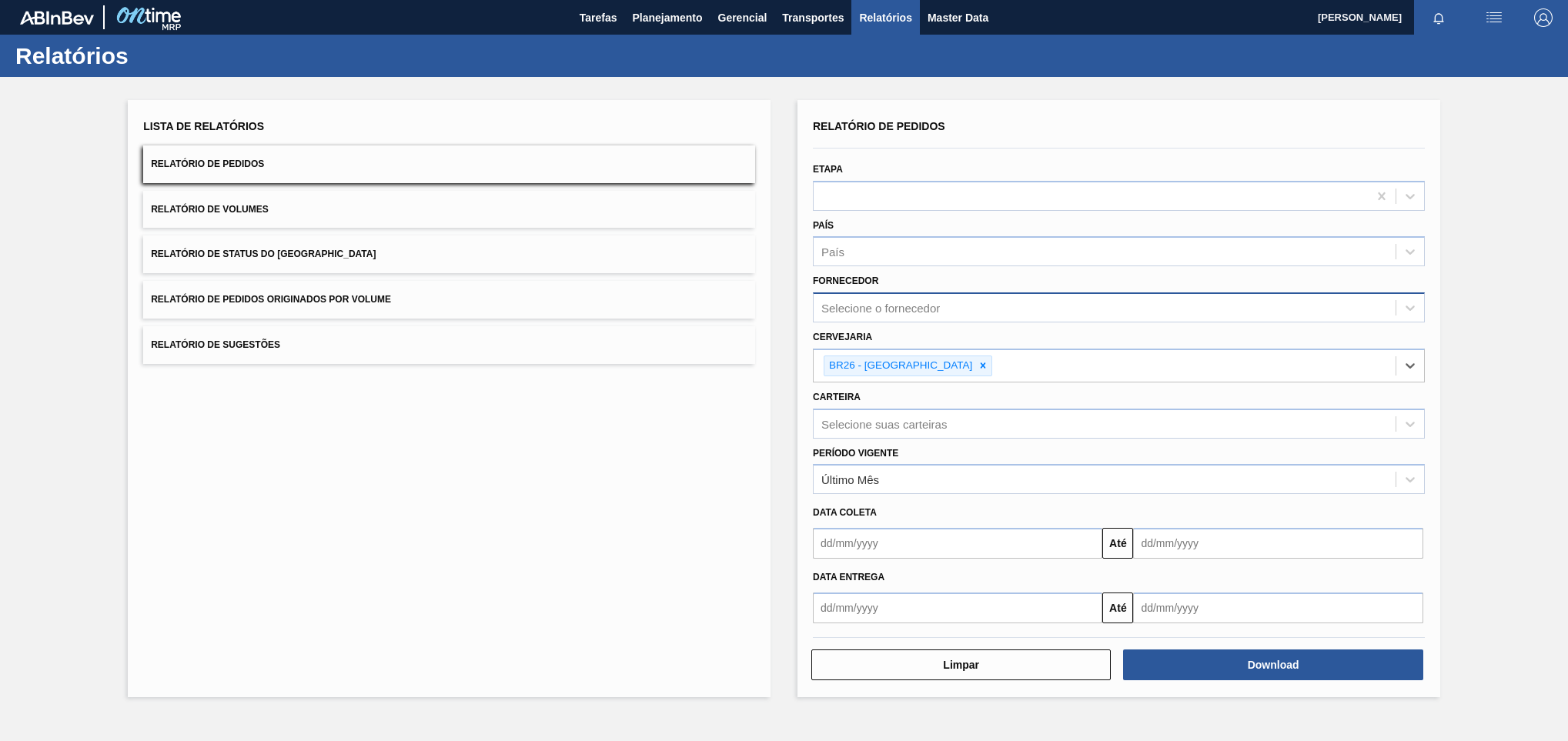
click at [892, 289] on div "Fornecedor Selecione o fornecedor" at bounding box center [1118, 295] width 612 height 52
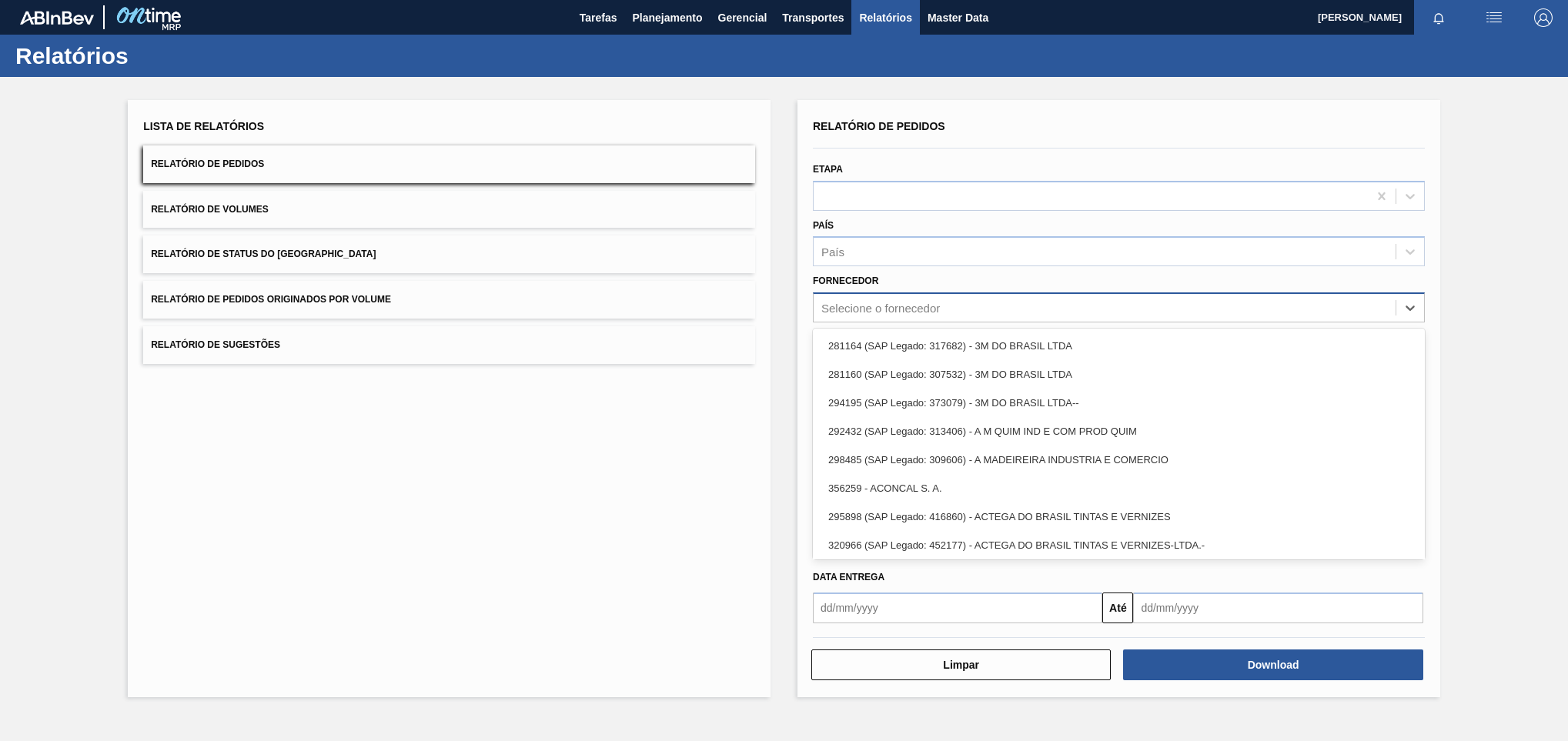
click at [889, 310] on div "Selecione o fornecedor" at bounding box center [880, 308] width 119 height 13
paste input "307331"
type input "307331"
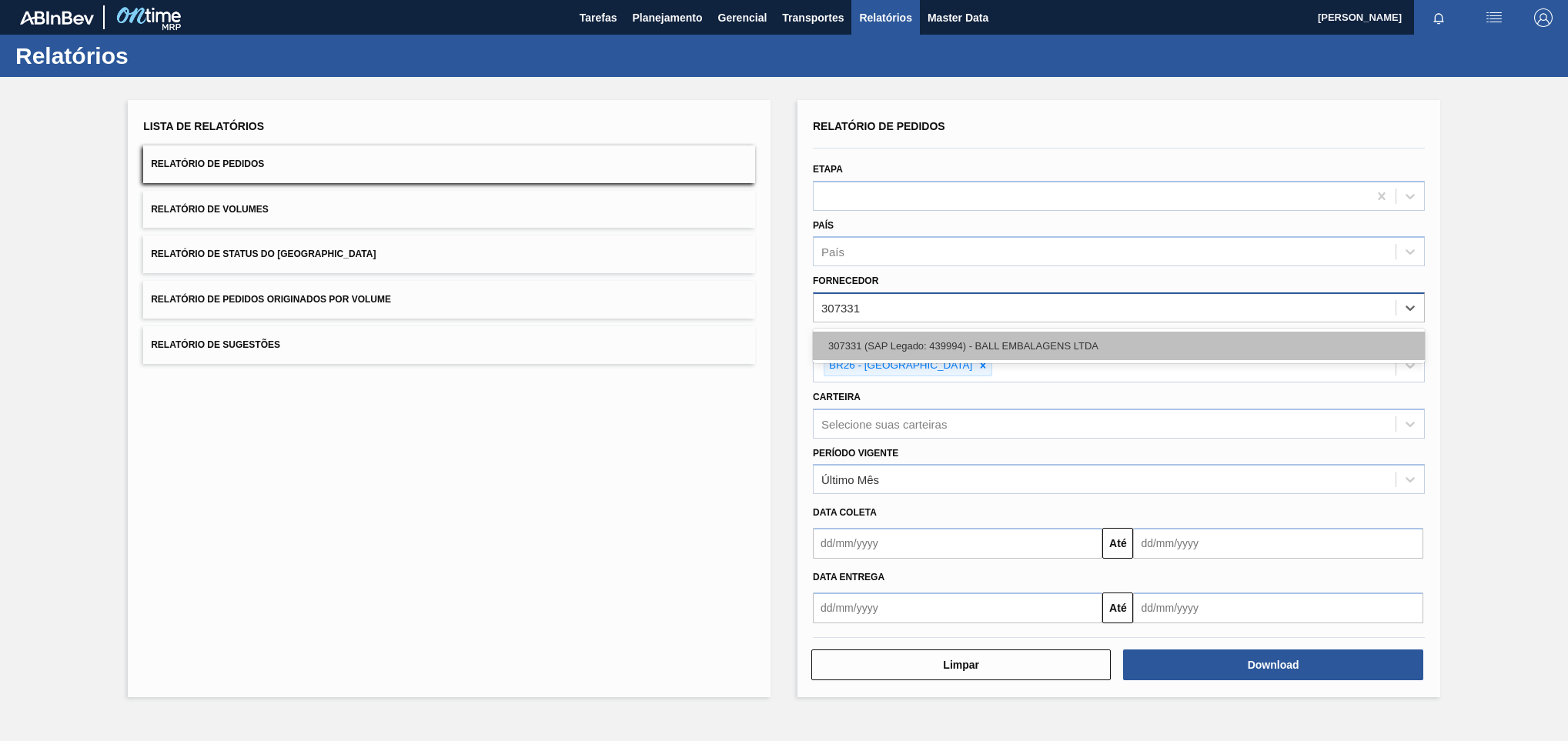
click at [1010, 354] on div "307331 (SAP Legado: 439994) - BALL EMBALAGENS LTDA" at bounding box center [1118, 346] width 612 height 29
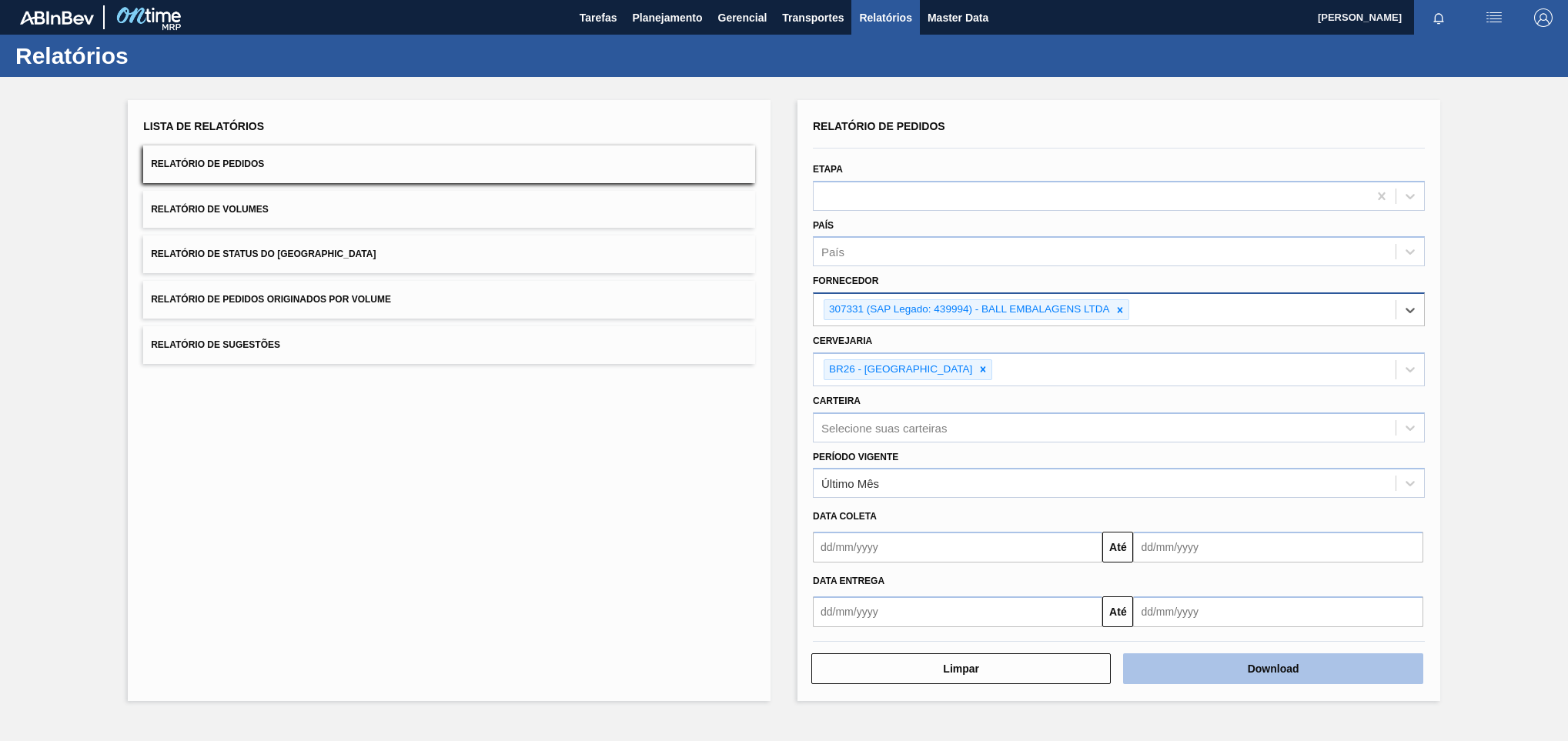
click at [1210, 663] on button "Download" at bounding box center [1273, 669] width 299 height 31
